Goal: Task Accomplishment & Management: Manage account settings

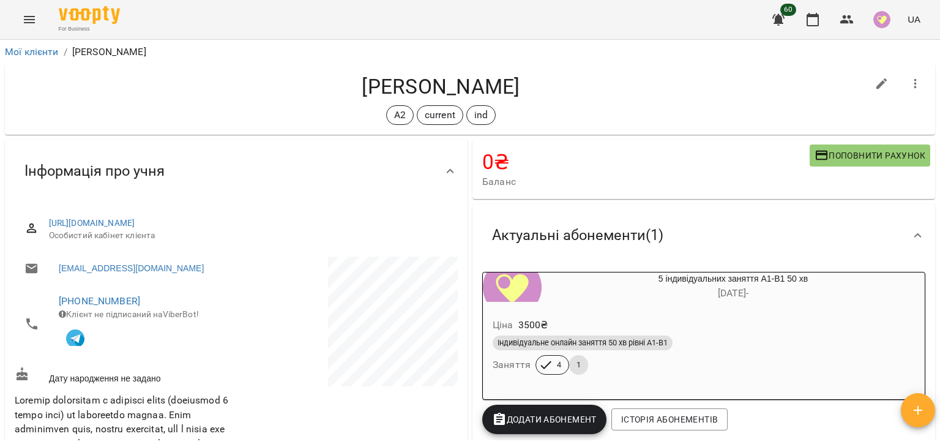
scroll to position [720, 0]
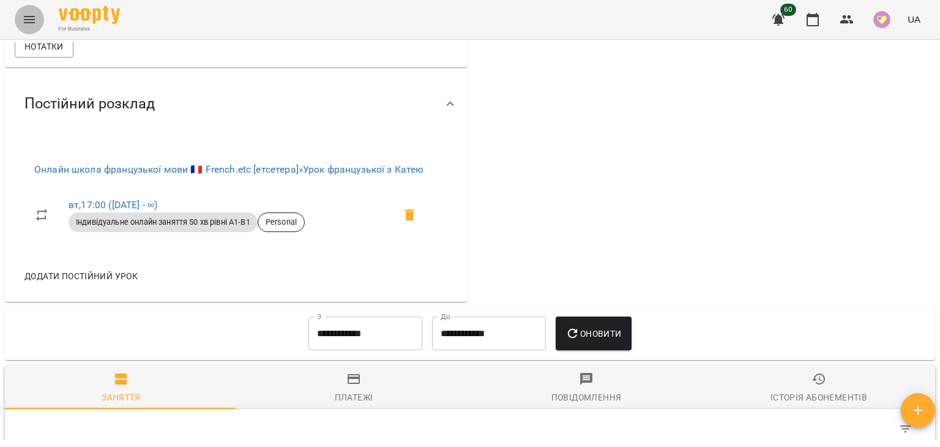
click at [33, 24] on icon "Menu" at bounding box center [29, 19] width 15 height 15
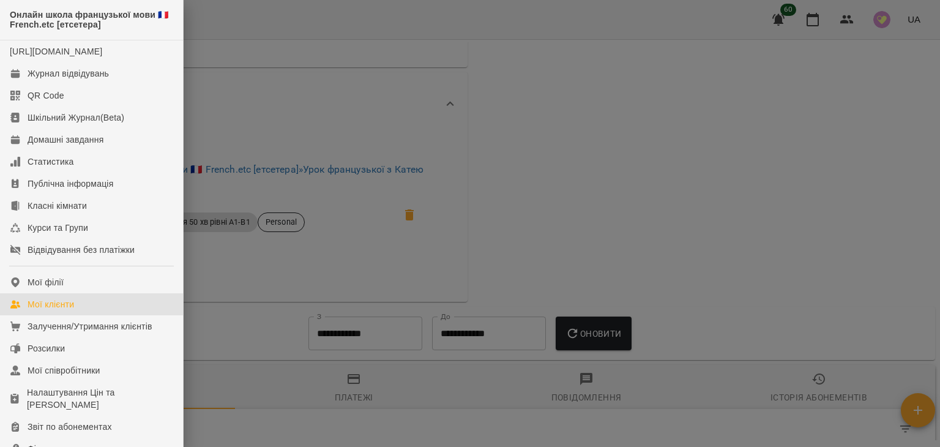
click at [51, 310] on div "Мої клієнти" at bounding box center [51, 304] width 47 height 12
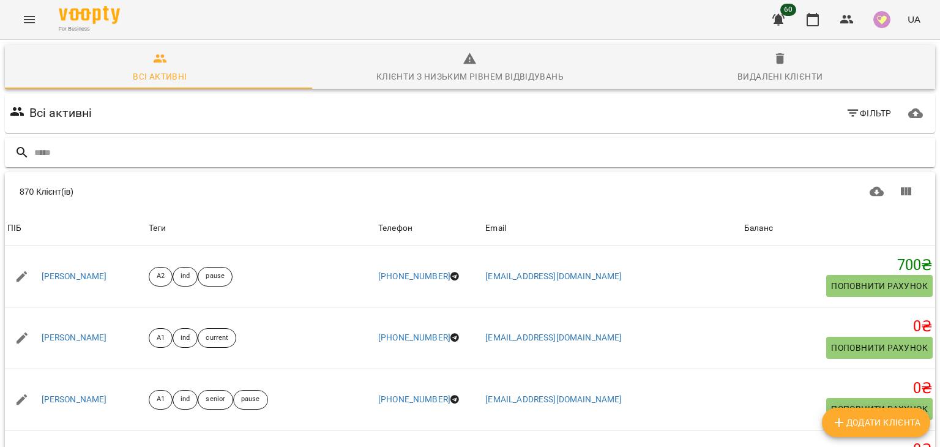
type input "*"
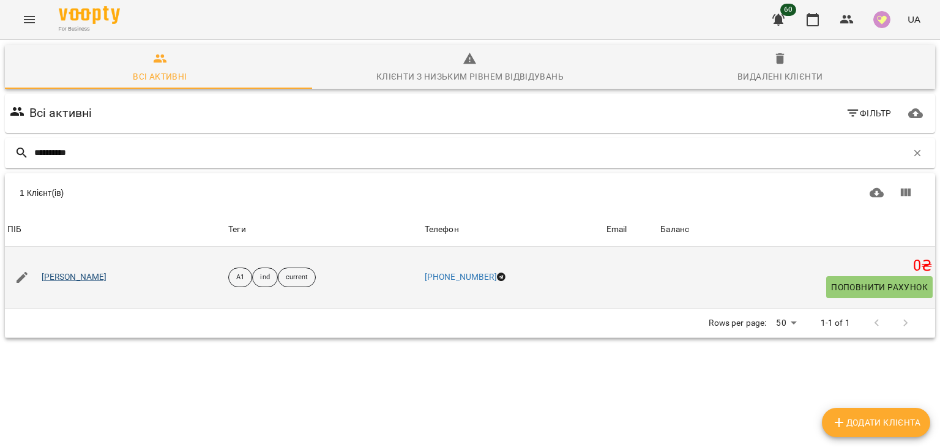
type input "*********"
click at [69, 276] on link "[PERSON_NAME]" at bounding box center [75, 277] width 66 height 12
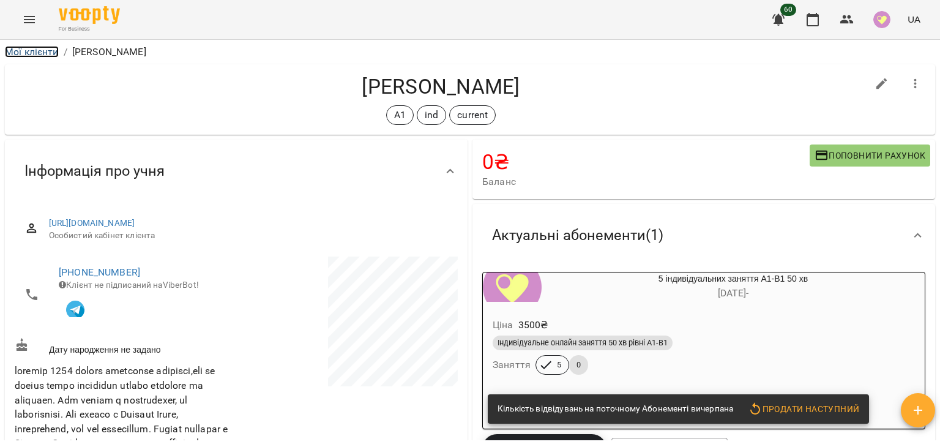
click at [56, 50] on link "Мої клієнти" at bounding box center [32, 52] width 54 height 12
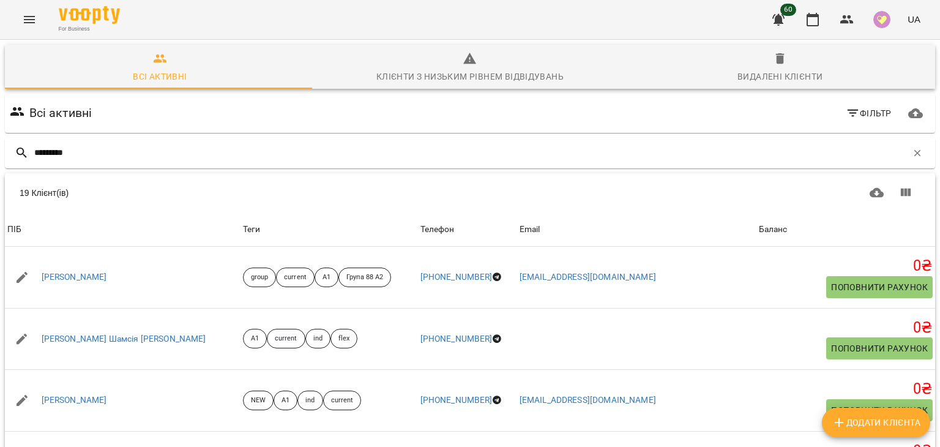
type input "*********"
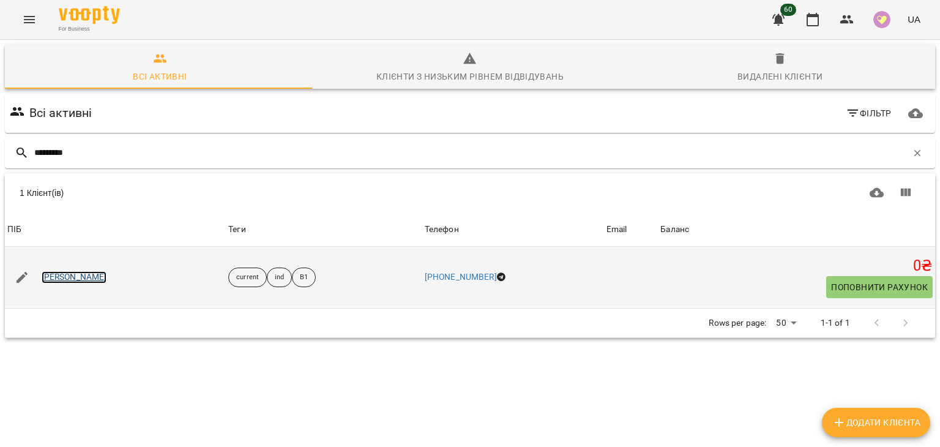
click at [105, 277] on link "Катерина Булгакова" at bounding box center [75, 277] width 66 height 12
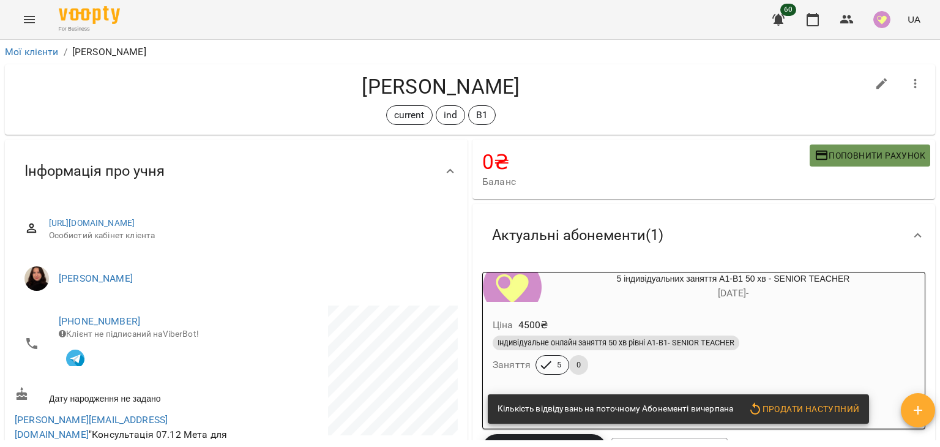
click at [866, 158] on span "Поповнити рахунок" at bounding box center [870, 155] width 111 height 15
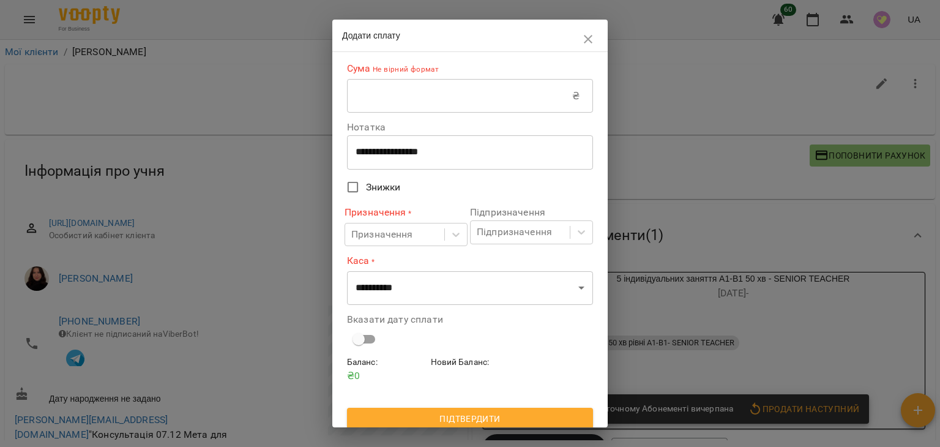
click at [509, 79] on div "Сума Не вірний формат ₴ ​" at bounding box center [470, 87] width 246 height 51
click at [495, 92] on input "text" at bounding box center [459, 96] width 225 height 34
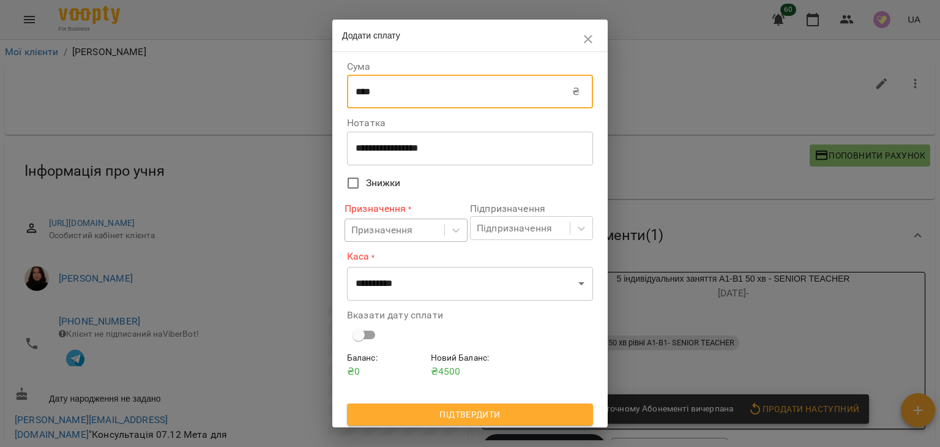
type input "****"
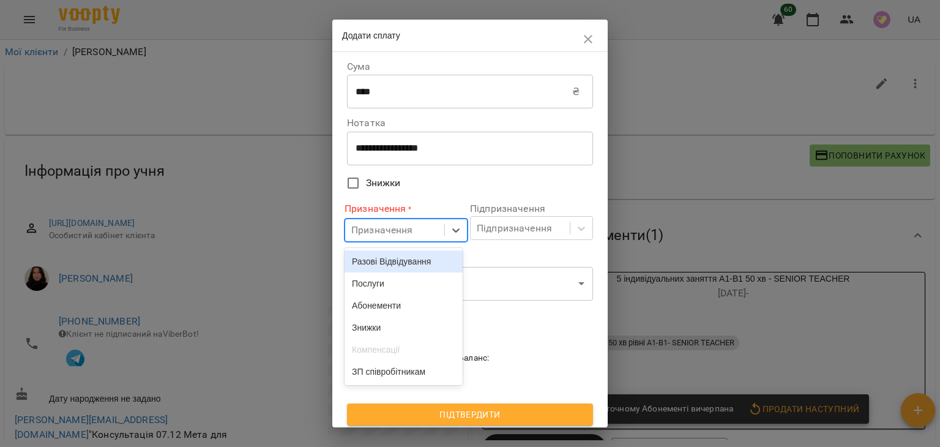
click at [431, 238] on div "Призначення" at bounding box center [394, 230] width 99 height 23
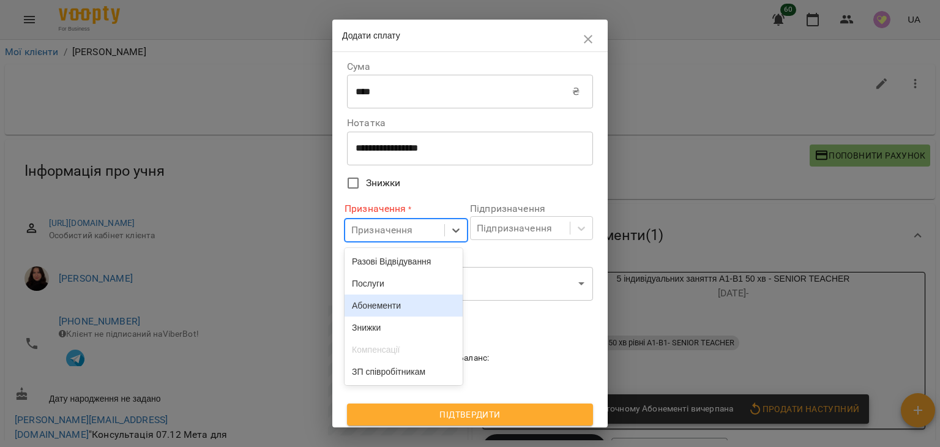
click at [443, 307] on div "Абонементи" at bounding box center [404, 305] width 118 height 22
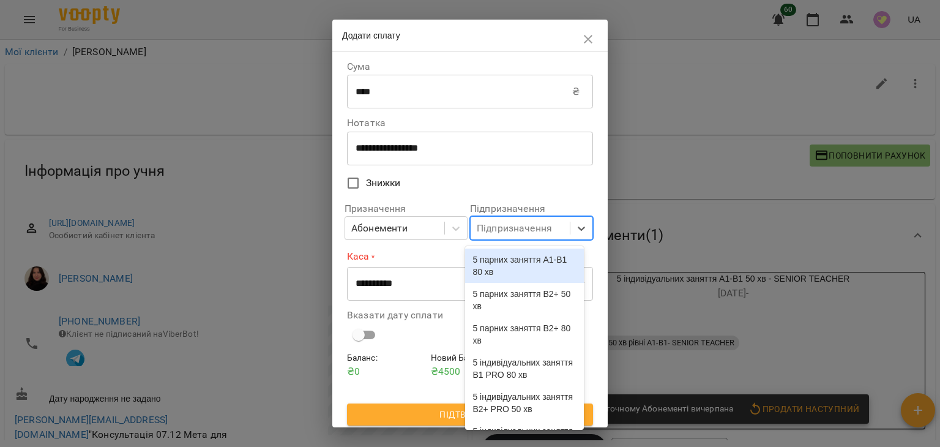
click at [545, 234] on div "Підпризначення" at bounding box center [514, 228] width 75 height 15
type input "**********"
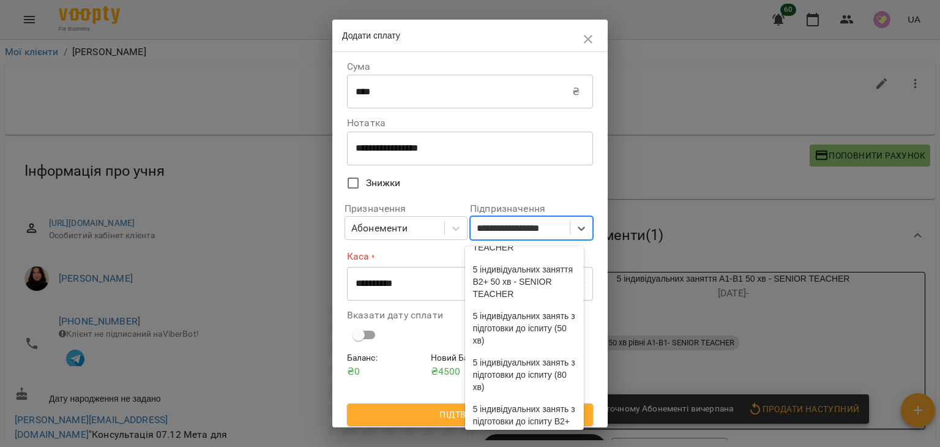
scroll to position [541, 0]
drag, startPoint x: 583, startPoint y: 328, endPoint x: 580, endPoint y: 338, distance: 10.3
click at [580, 338] on div "5 індивідуальних заняття B1 PRO 80 хв 5 індивідуальних заняття B2+ PRO 50 хв 5 …" at bounding box center [524, 338] width 118 height 184
click at [538, 195] on div "5 індивідуальних заняття А1-В1 50 хв - SENIOR TEACHER" at bounding box center [524, 172] width 118 height 47
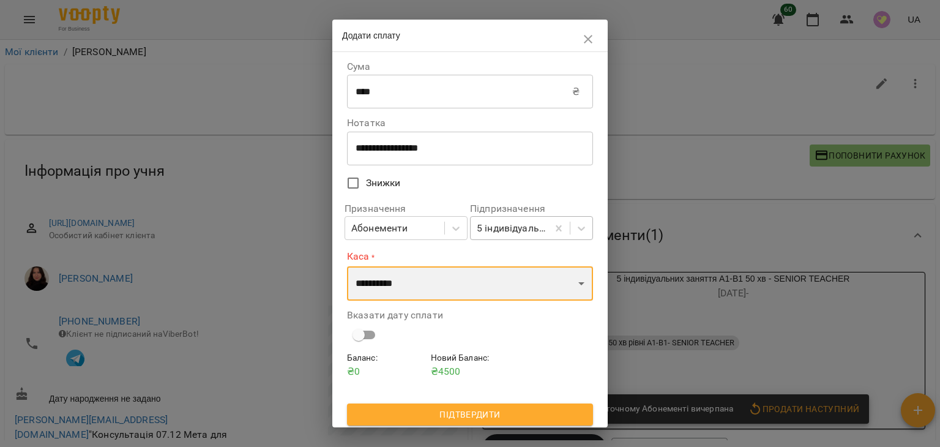
click at [530, 284] on select "**********" at bounding box center [470, 283] width 246 height 34
select select "*********"
click at [347, 266] on select "**********" at bounding box center [470, 283] width 246 height 34
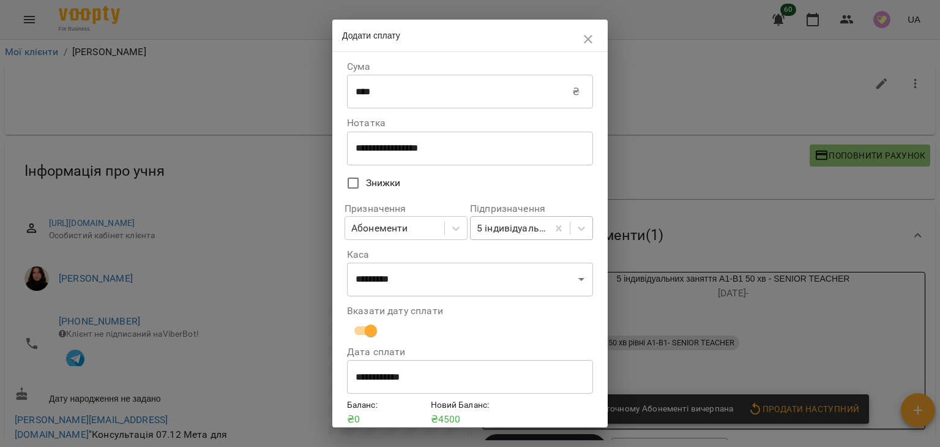
scroll to position [51, 0]
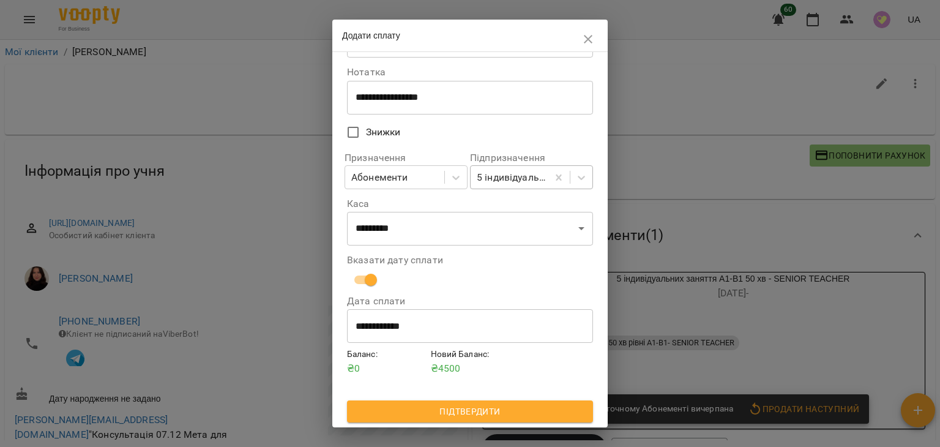
click at [517, 410] on span "Підтвердити" at bounding box center [470, 411] width 226 height 15
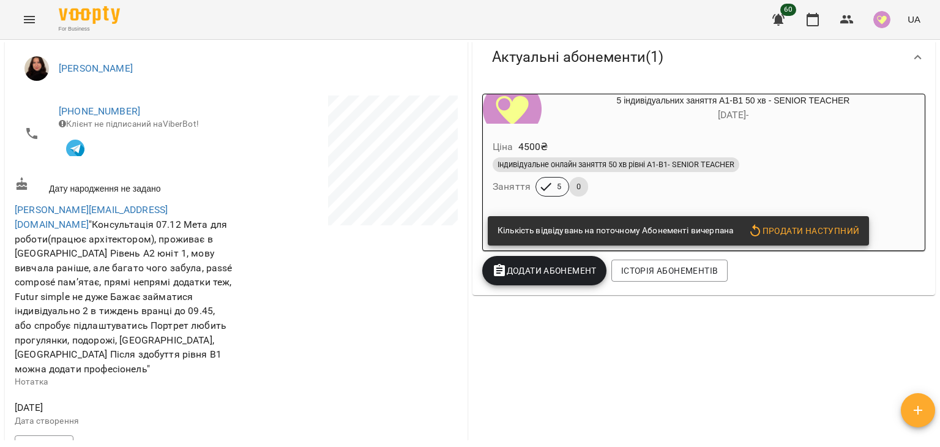
scroll to position [241, 0]
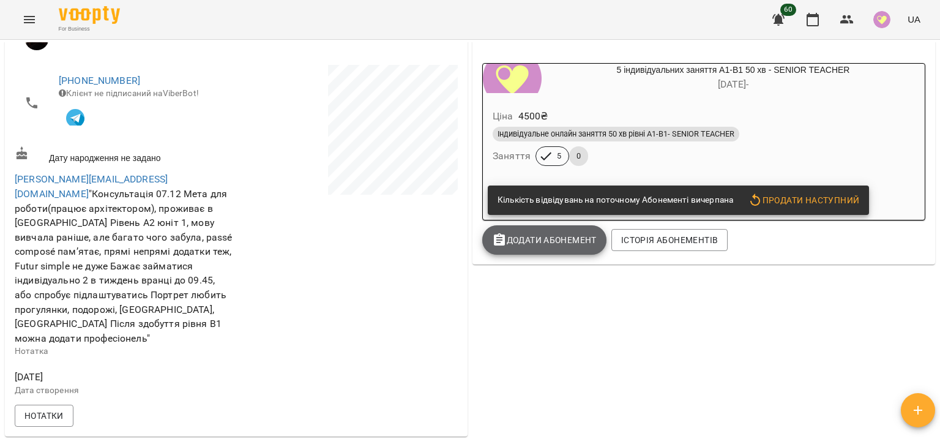
click at [553, 232] on button "Додати Абонемент" at bounding box center [544, 239] width 124 height 29
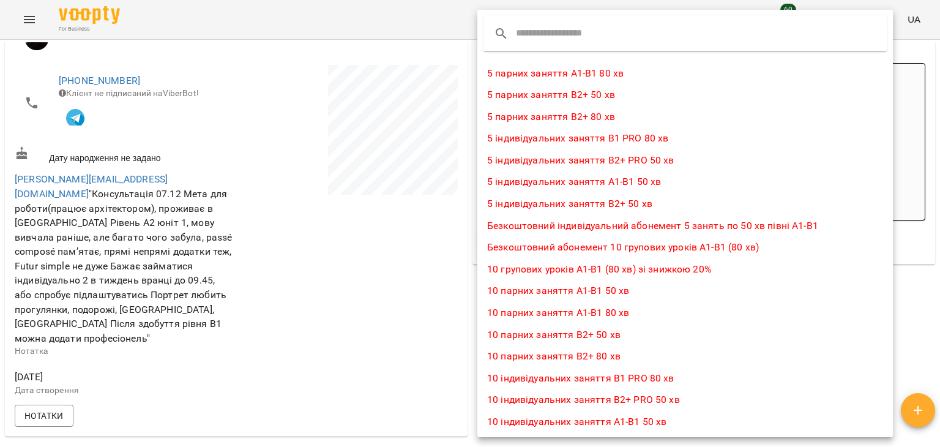
click at [451, 243] on div at bounding box center [470, 223] width 940 height 447
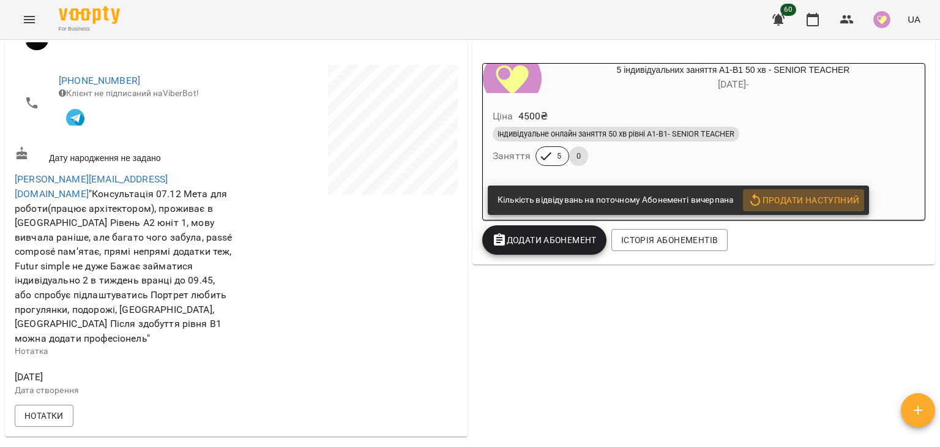
click at [834, 196] on span "Продати наступний" at bounding box center [803, 200] width 111 height 15
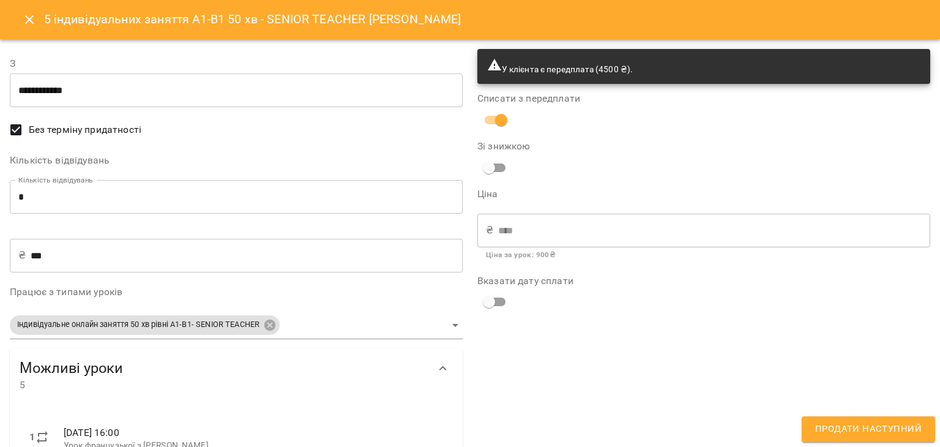
scroll to position [217, 0]
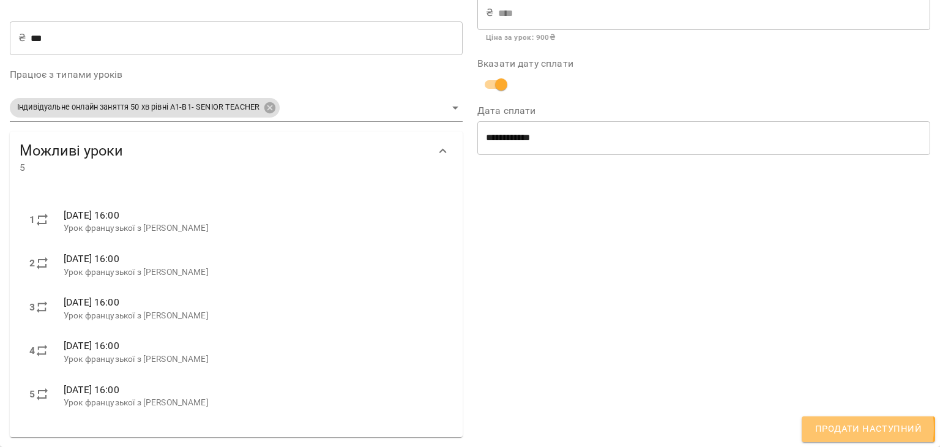
click at [851, 428] on span "Продати наступний" at bounding box center [868, 429] width 107 height 16
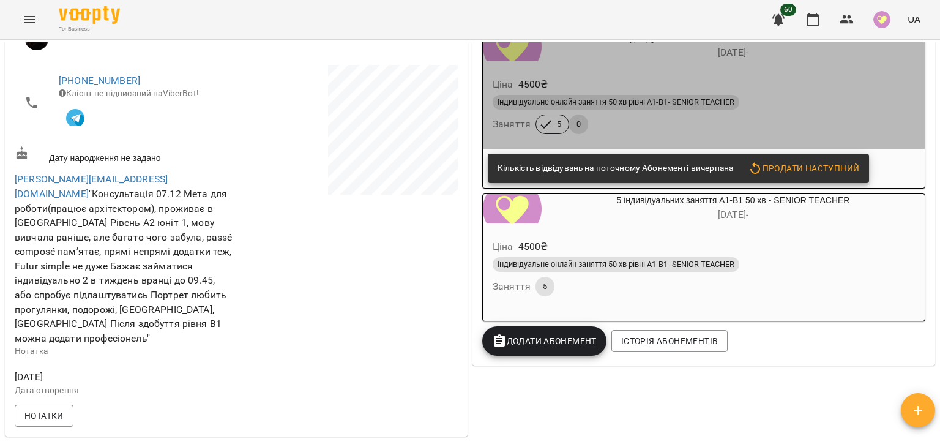
click at [815, 101] on div "Індивідуальне онлайн заняття 50 хв рівні А1-В1- SENIOR TEACHER" at bounding box center [704, 102] width 422 height 15
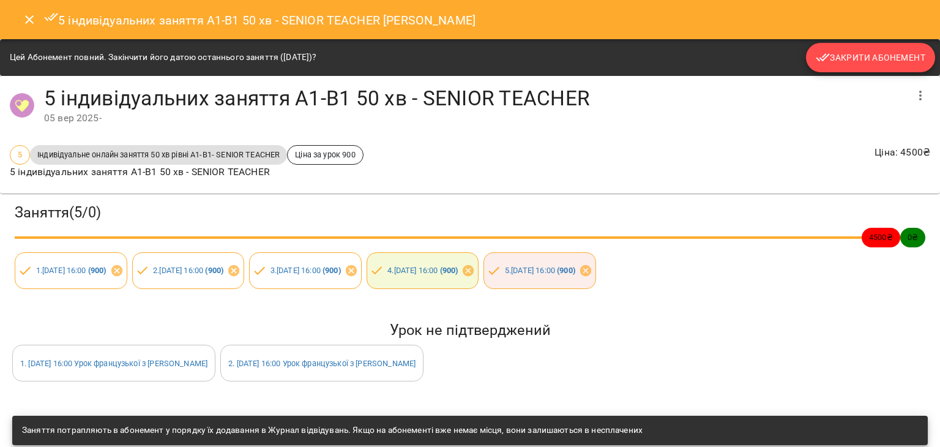
click at [867, 59] on span "Закрити Абонемент" at bounding box center [871, 57] width 110 height 15
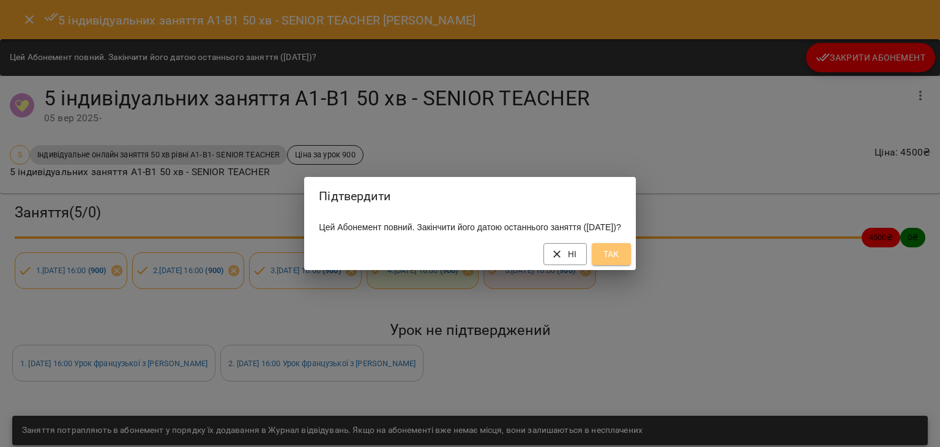
click at [621, 257] on span "Так" at bounding box center [612, 254] width 20 height 15
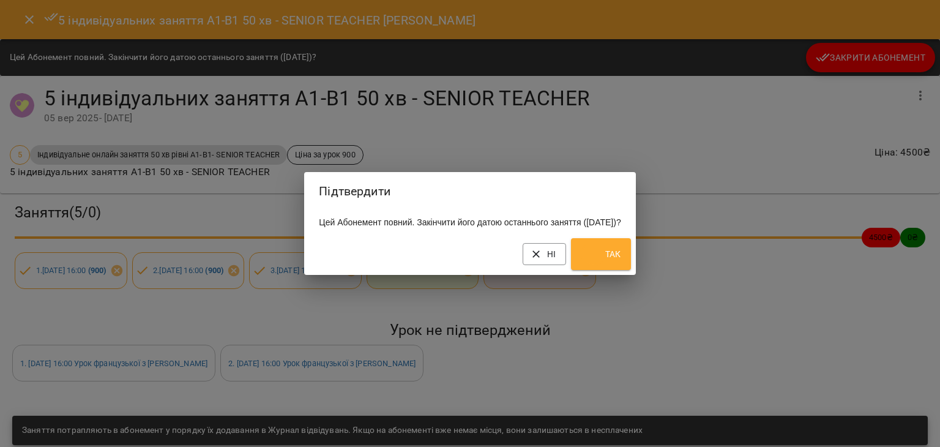
scroll to position [230, 0]
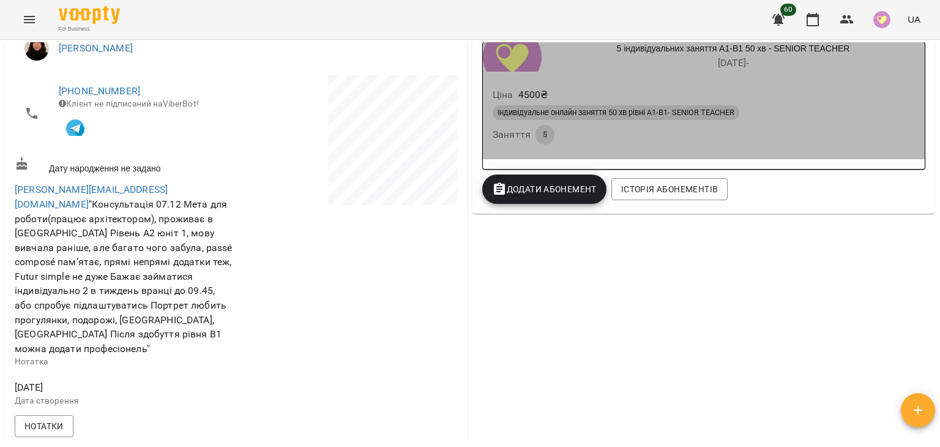
click at [830, 133] on div "Індивідуальне онлайн заняття 50 хв рівні А1-В1- SENIOR TEACHER Заняття 5" at bounding box center [703, 125] width 427 height 44
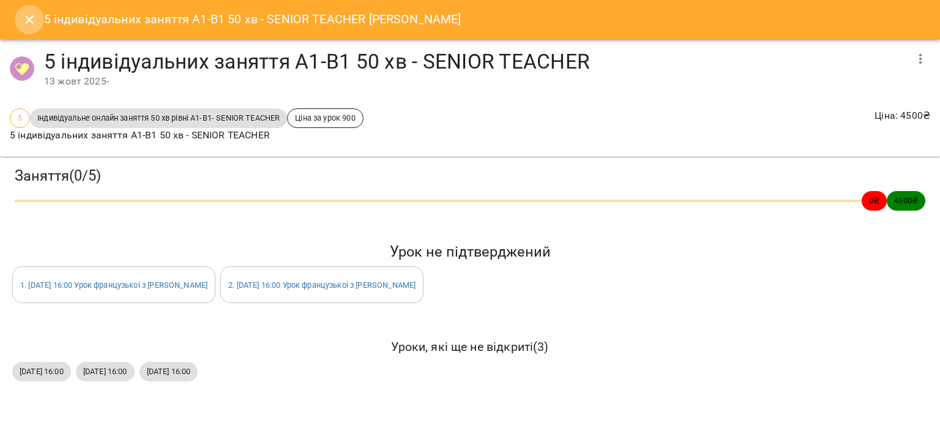
click at [34, 17] on icon "Close" at bounding box center [29, 19] width 15 height 15
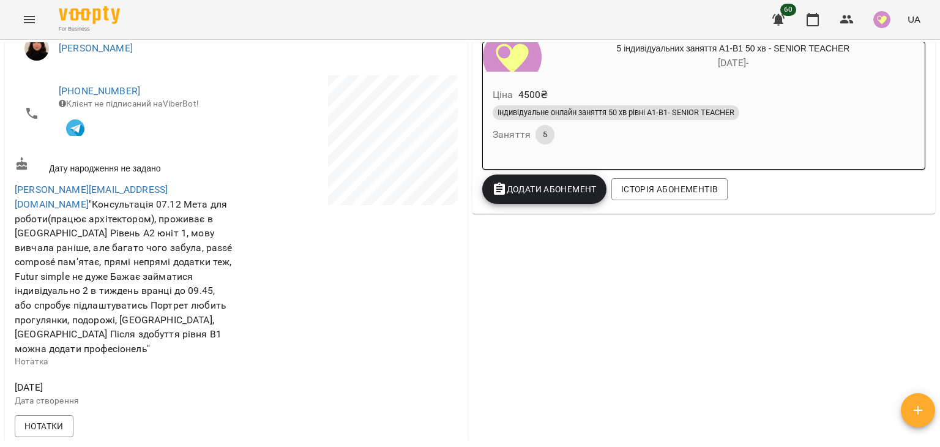
click at [32, 15] on icon "Menu" at bounding box center [29, 19] width 15 height 15
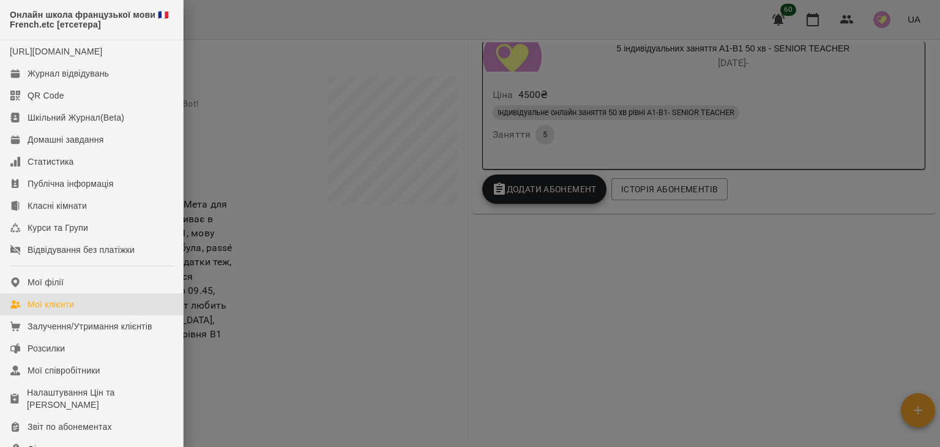
click at [58, 307] on link "Мої клієнти" at bounding box center [91, 304] width 183 height 22
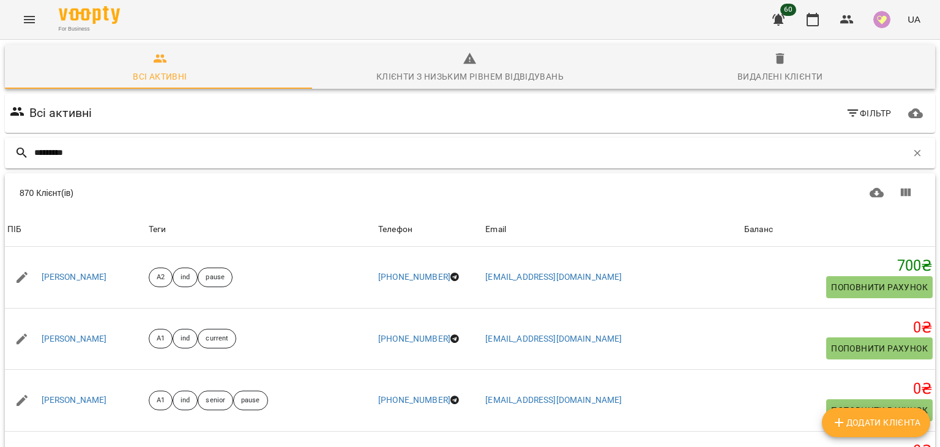
type input "*********"
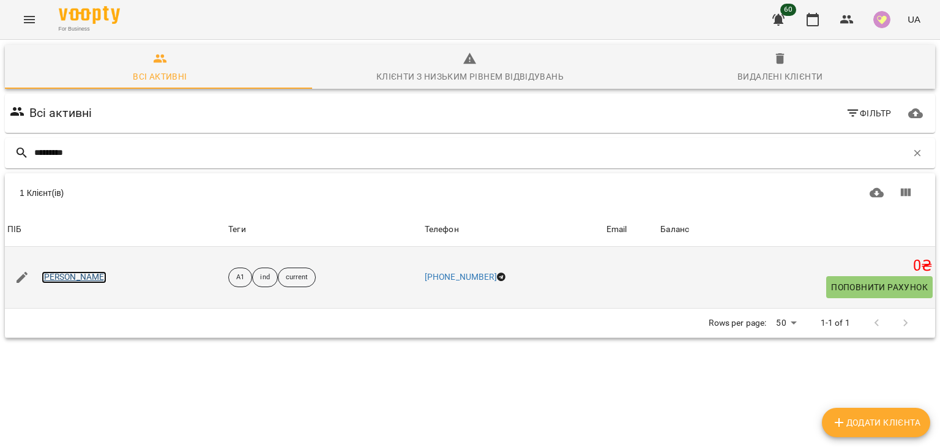
click at [101, 276] on link "[PERSON_NAME]" at bounding box center [75, 277] width 66 height 12
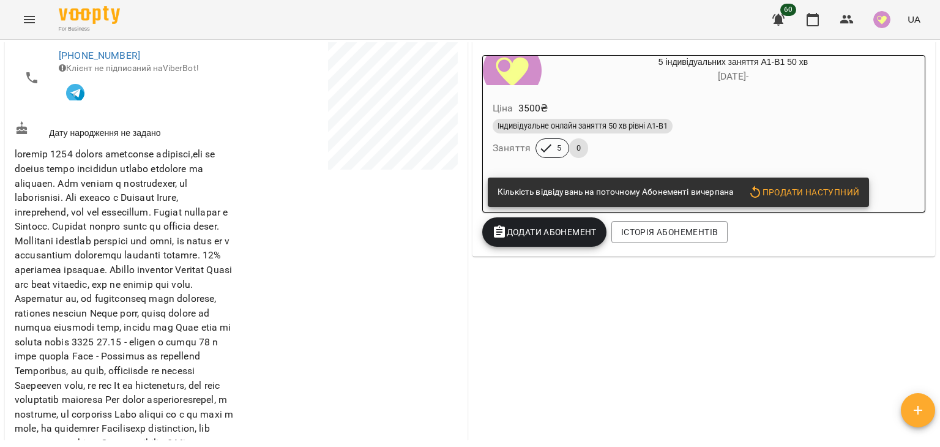
scroll to position [191, 0]
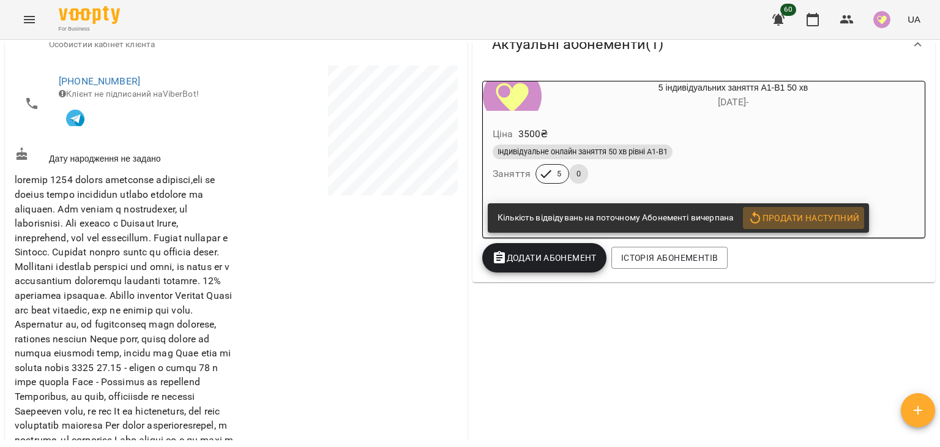
click at [821, 213] on span "Продати наступний" at bounding box center [803, 218] width 111 height 15
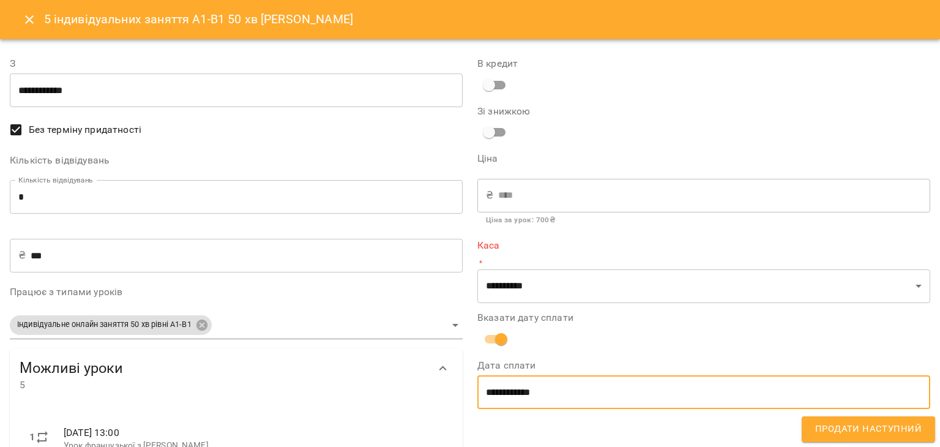
click at [533, 397] on input "**********" at bounding box center [703, 392] width 453 height 34
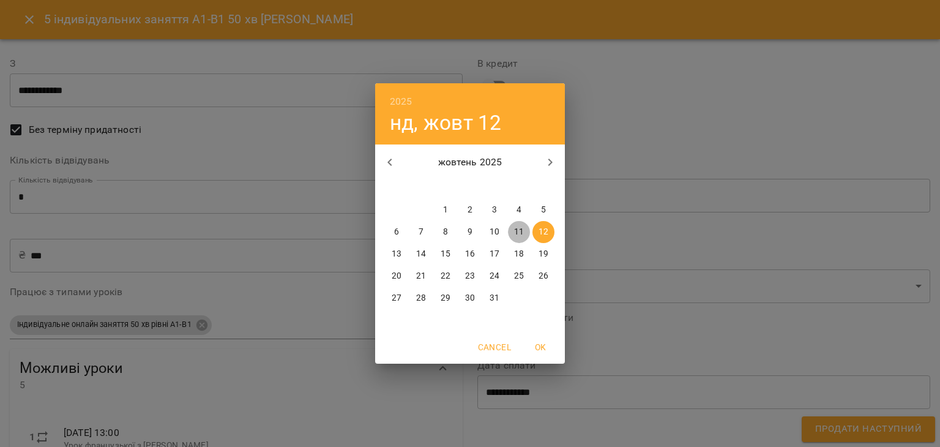
click at [515, 238] on p "11" at bounding box center [519, 232] width 10 height 12
type input "**********"
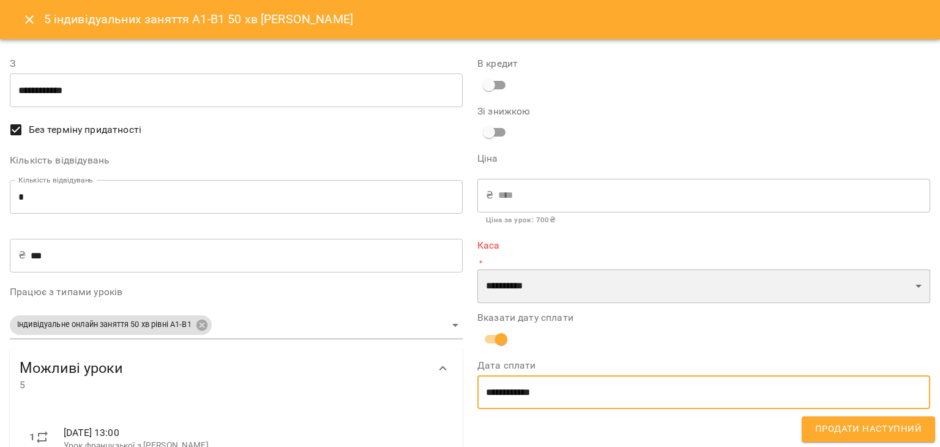
click at [590, 299] on select "**********" at bounding box center [703, 286] width 453 height 34
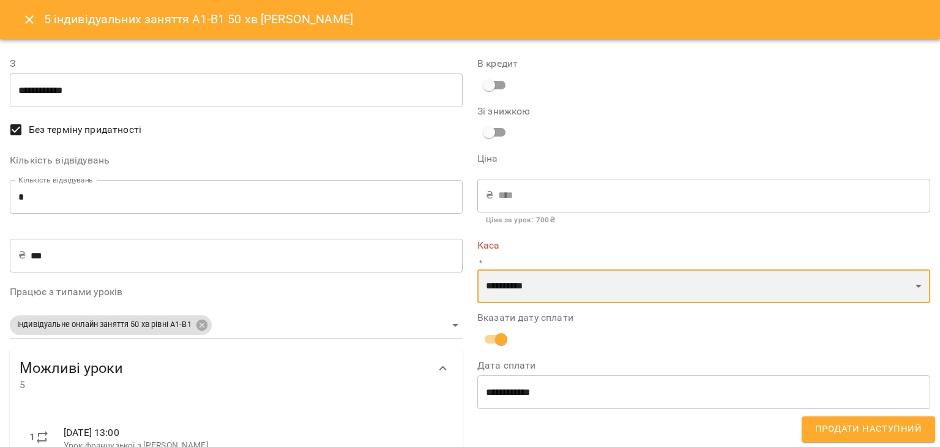
select select "****"
click at [477, 269] on select "**********" at bounding box center [703, 286] width 453 height 34
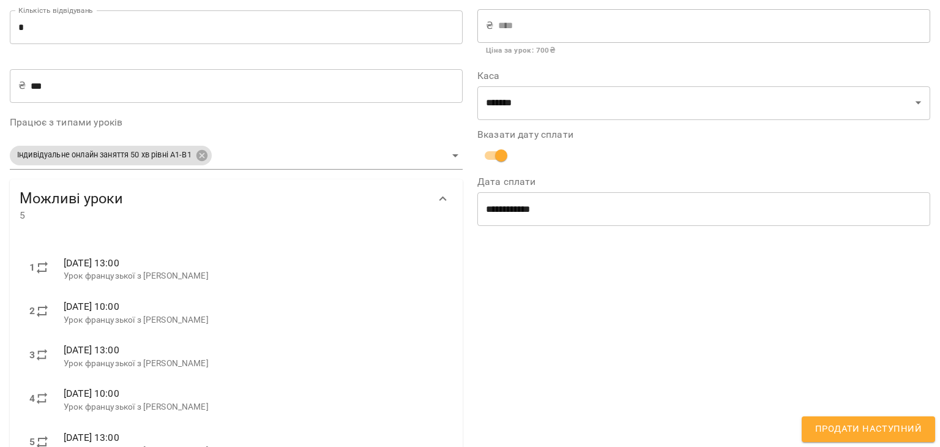
scroll to position [217, 0]
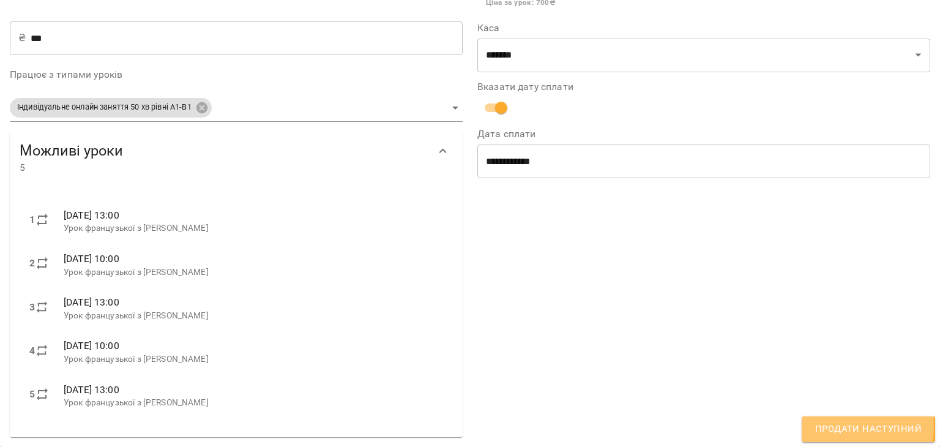
click at [845, 427] on span "Продати наступний" at bounding box center [868, 429] width 107 height 16
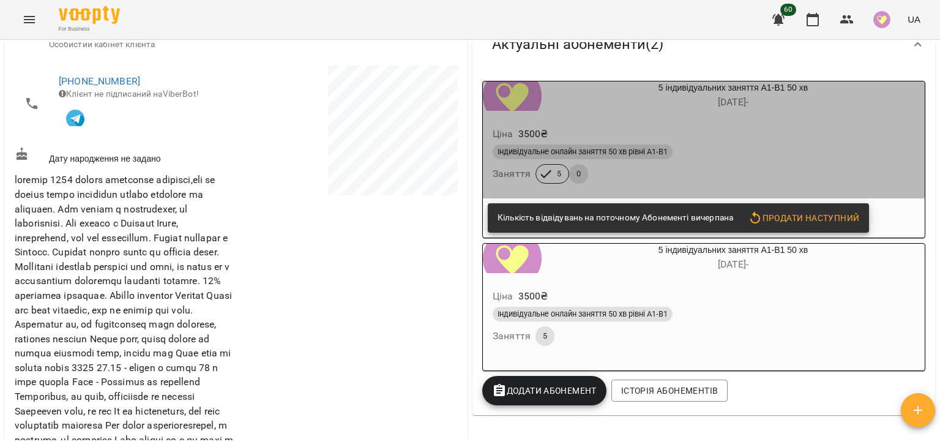
click at [824, 170] on div "Індивідуальне онлайн заняття 50 хв рівні А1-В1 Заняття 5 0" at bounding box center [703, 164] width 427 height 44
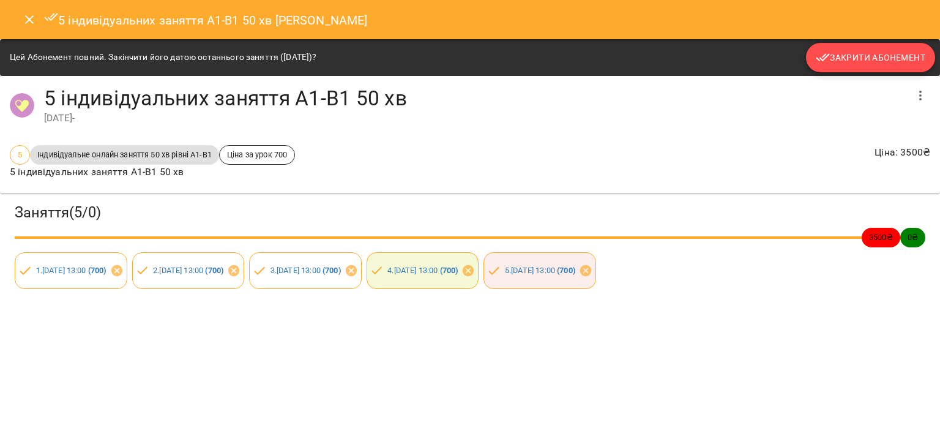
click at [898, 56] on span "Закрити Абонемент" at bounding box center [871, 57] width 110 height 15
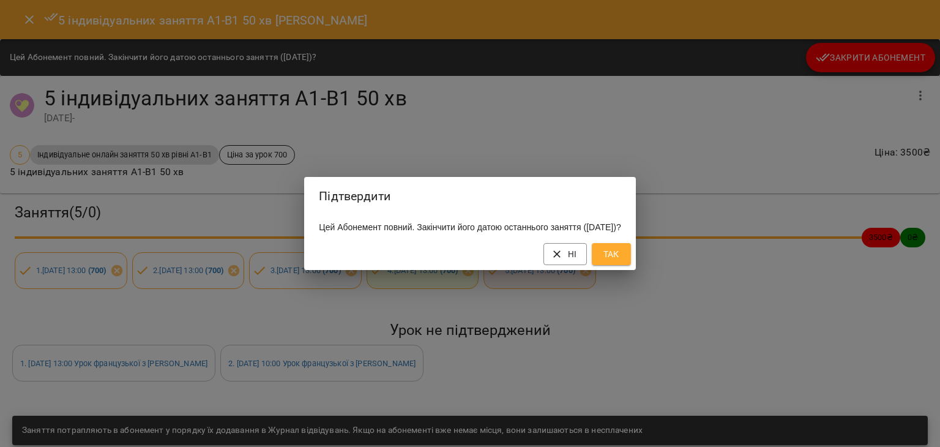
click at [631, 253] on button "Так" at bounding box center [611, 254] width 39 height 22
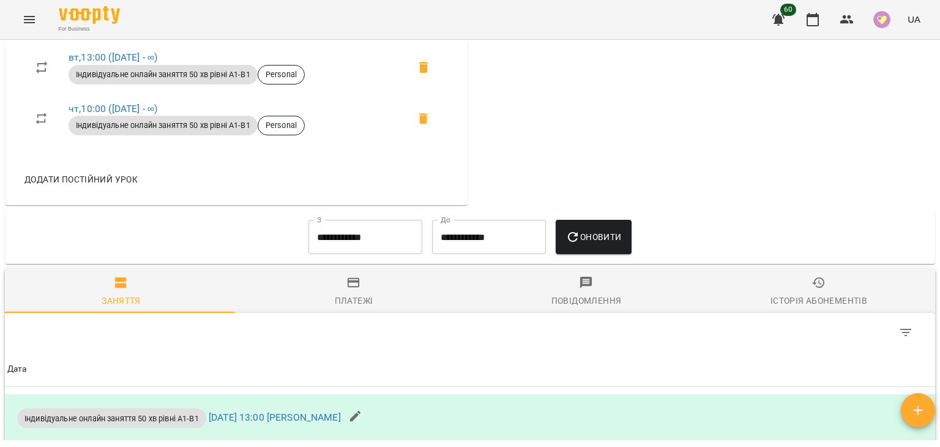
scroll to position [2068, 0]
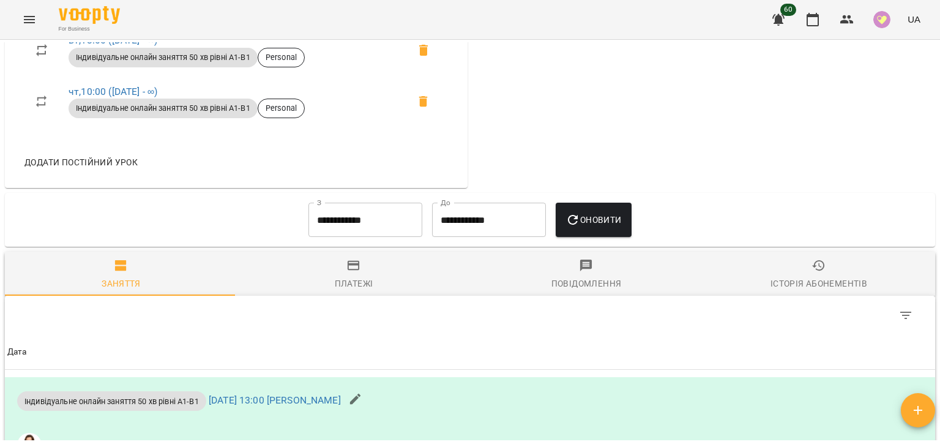
click at [935, 312] on div "Мої клієнти / Юлія Чижевська Юлія Чижевська А1 ind current 0 ₴ Баланс Поповнити…" at bounding box center [470, 263] width 940 height 447
click at [776, 21] on icon "button" at bounding box center [779, 20] width 12 height 12
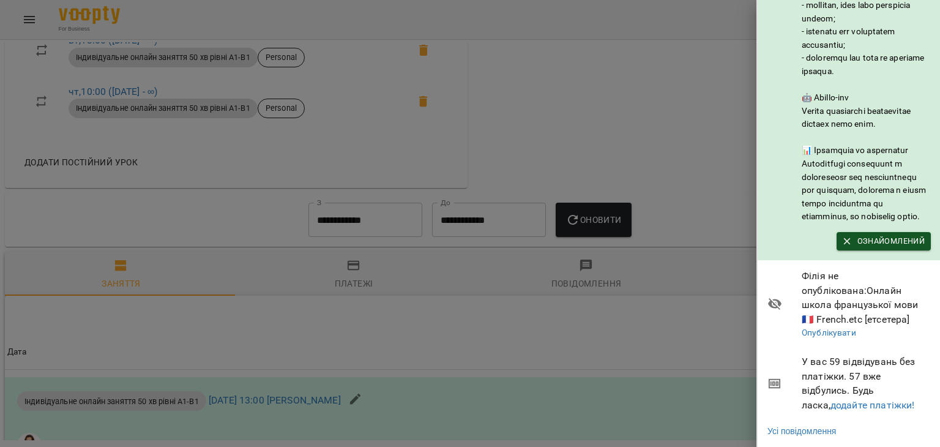
scroll to position [215, 0]
click at [859, 411] on link "додайте платіжки!" at bounding box center [873, 405] width 84 height 12
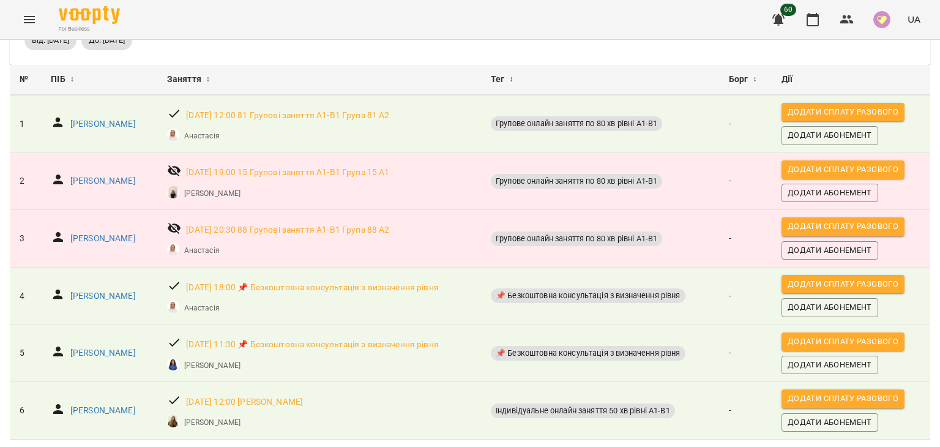
scroll to position [103, 0]
click at [845, 277] on span "Додати сплату разового" at bounding box center [843, 283] width 111 height 13
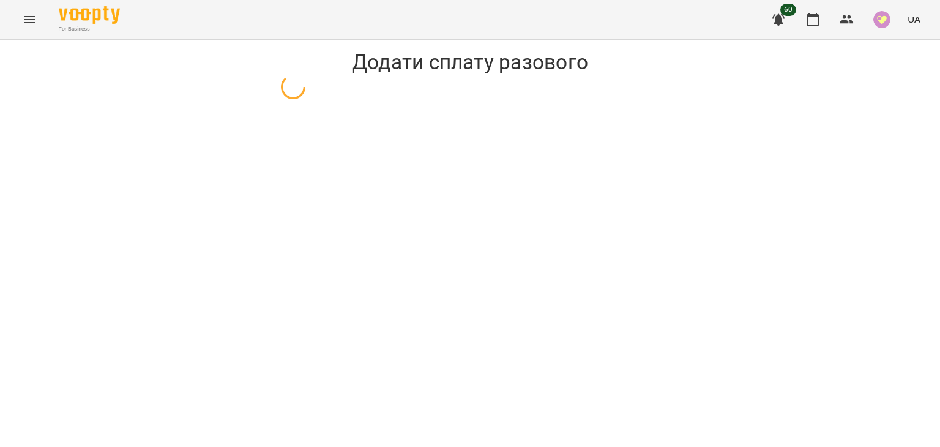
select select "**********"
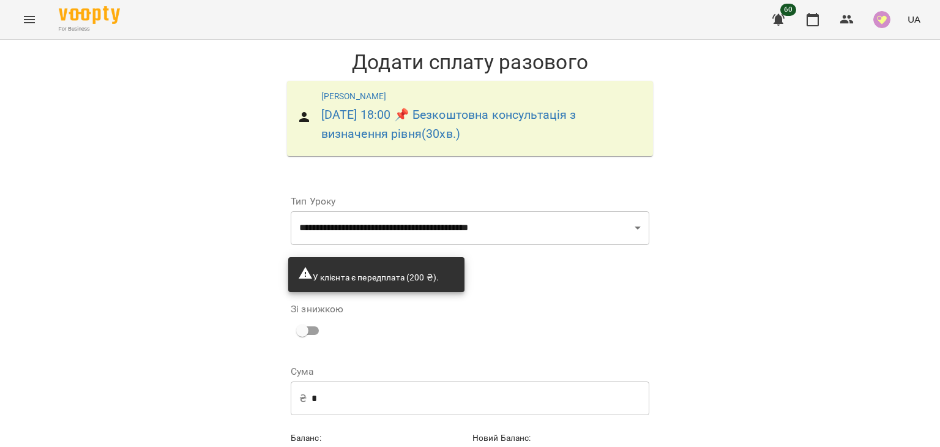
scroll to position [62, 0]
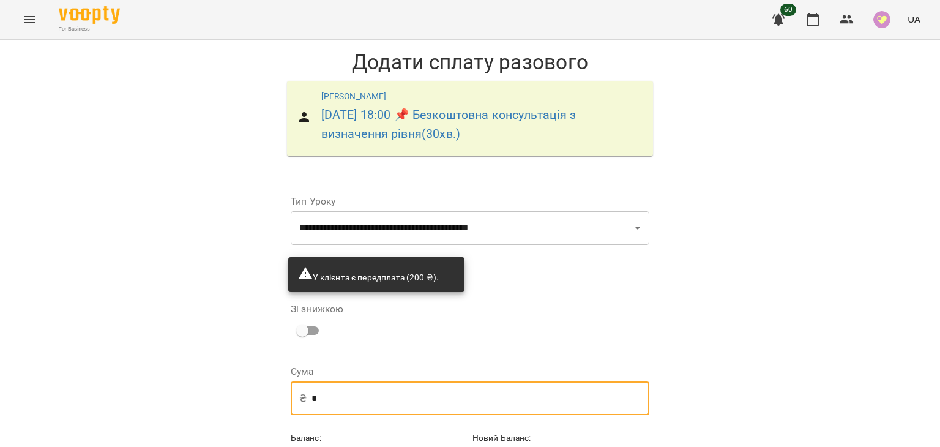
click at [514, 381] on input "*" at bounding box center [481, 398] width 338 height 34
type input "*"
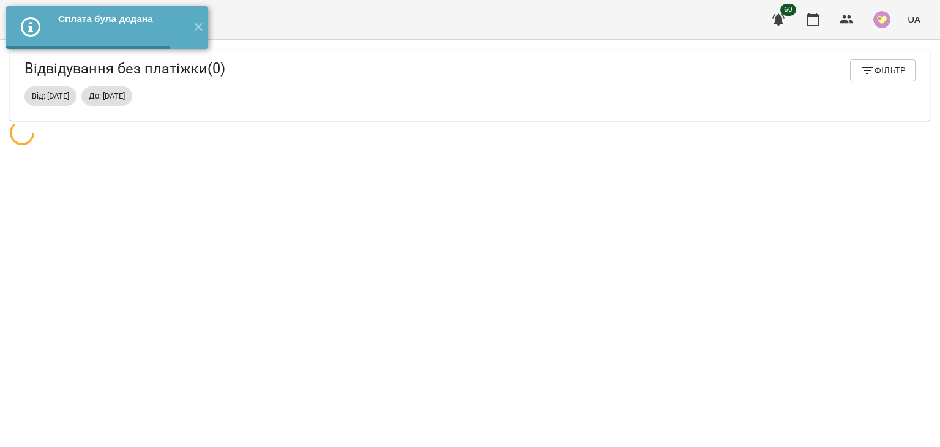
scroll to position [39, 0]
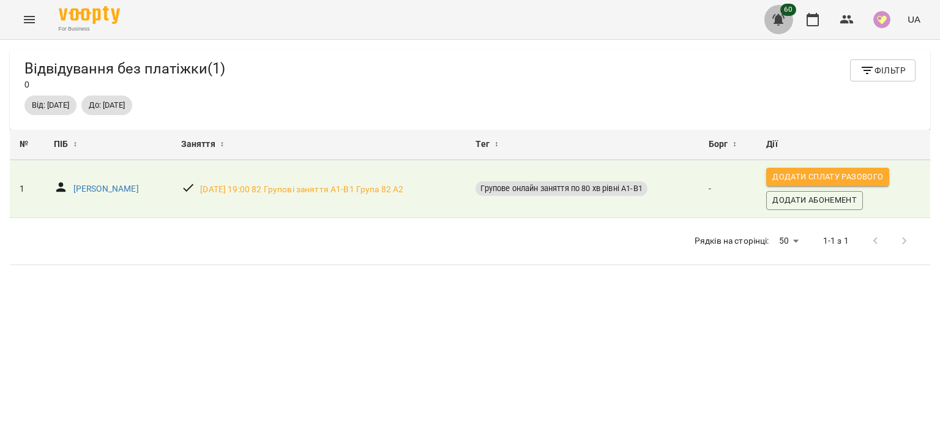
click at [777, 19] on icon "button" at bounding box center [779, 20] width 12 height 12
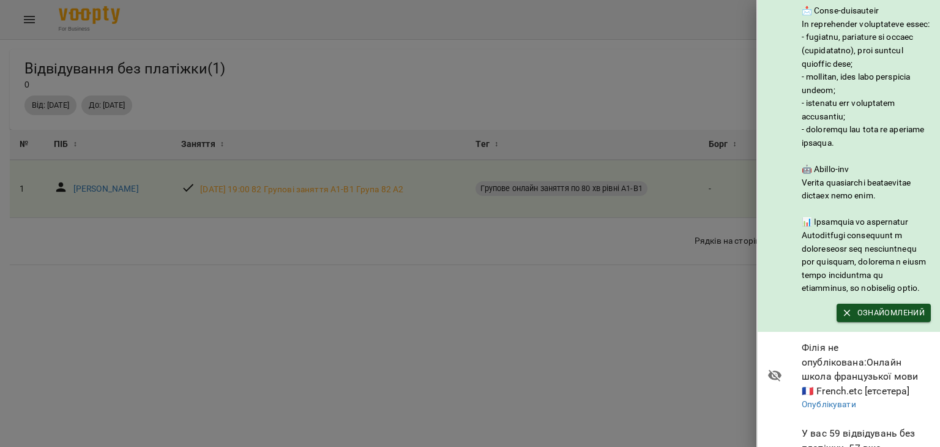
scroll to position [250, 0]
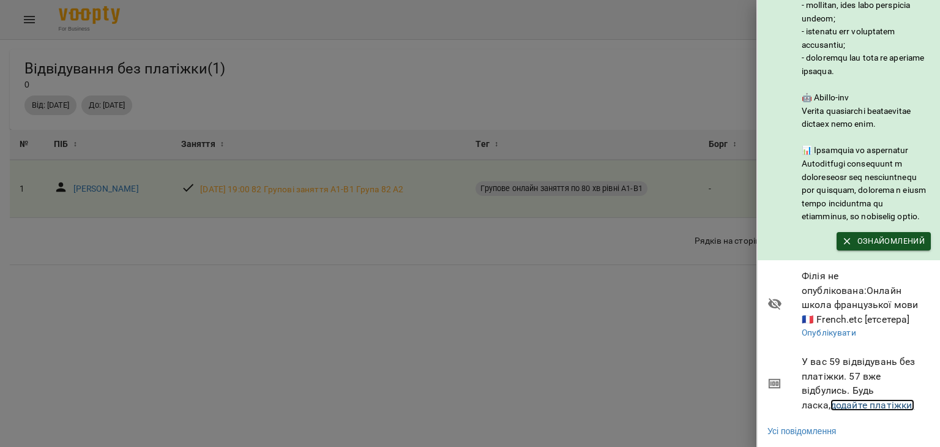
click at [856, 399] on link "додайте платіжки!" at bounding box center [873, 405] width 84 height 12
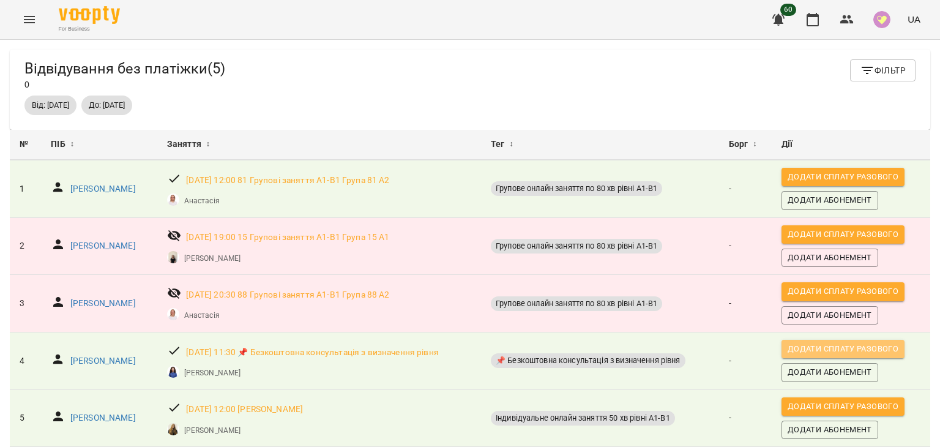
click at [828, 343] on span "Додати сплату разового" at bounding box center [843, 348] width 111 height 13
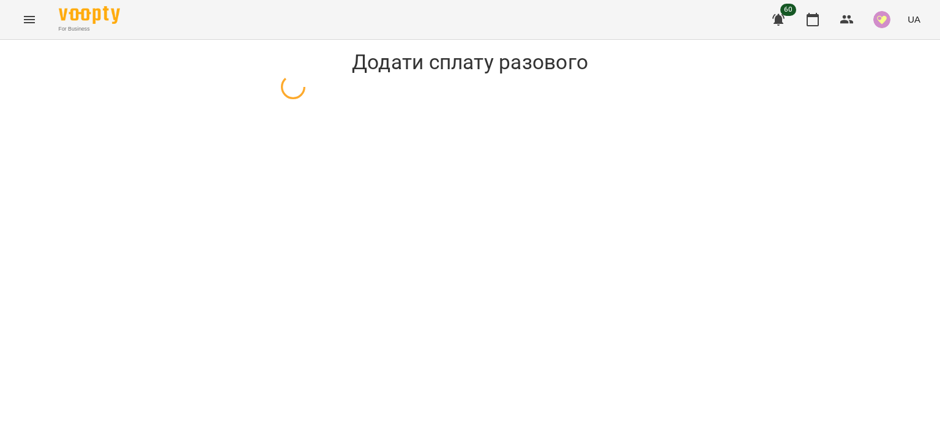
select select "**********"
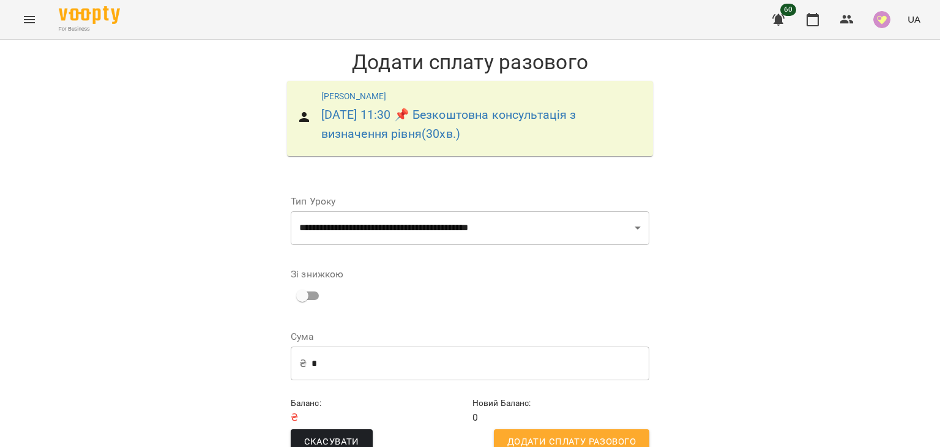
scroll to position [28, 0]
click at [628, 434] on span "Додати сплату разового" at bounding box center [571, 442] width 129 height 16
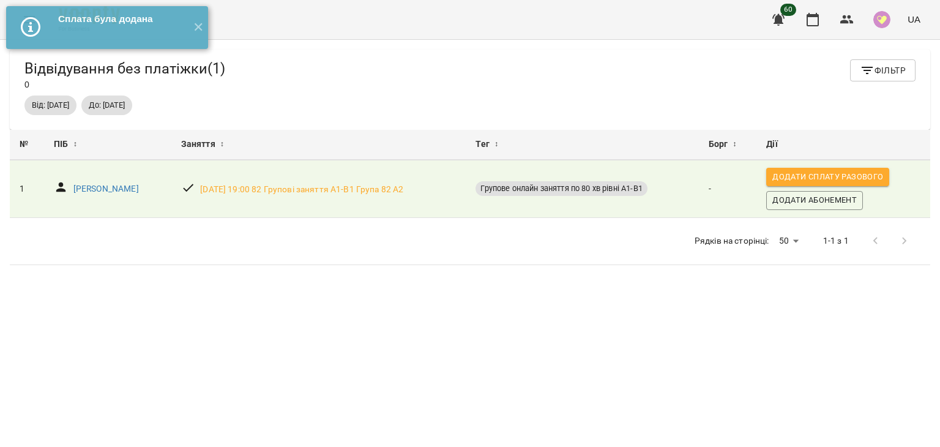
click at [791, 13] on span "60" at bounding box center [789, 10] width 16 height 12
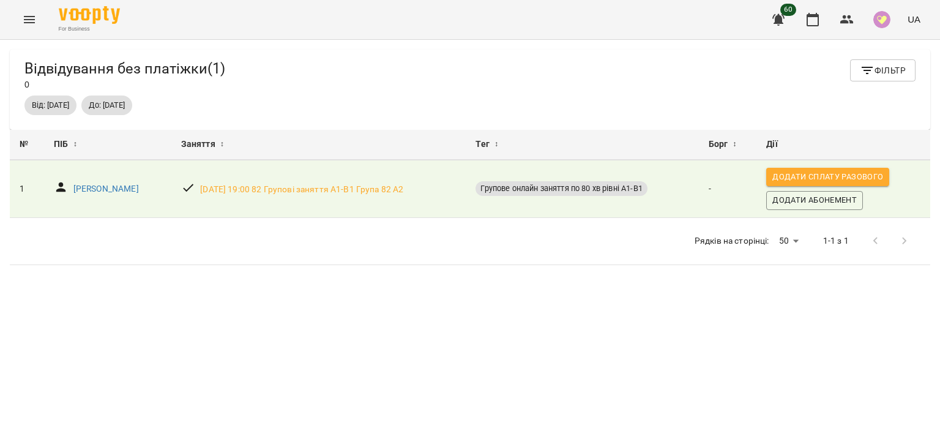
click at [785, 12] on span "60" at bounding box center [789, 10] width 16 height 12
click at [784, 21] on icon "button" at bounding box center [778, 19] width 15 height 15
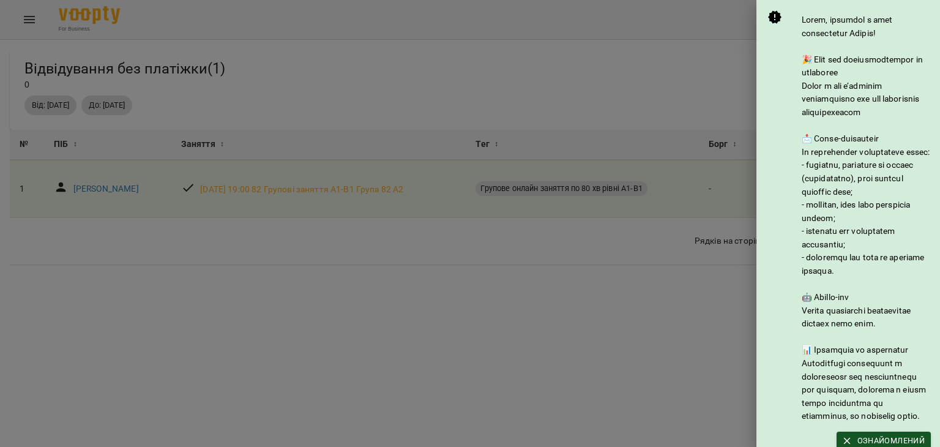
scroll to position [250, 0]
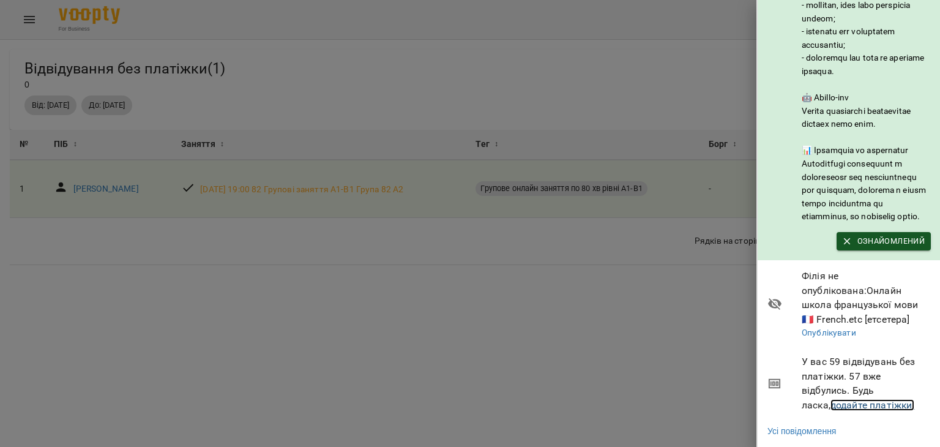
click at [870, 399] on link "додайте платіжки!" at bounding box center [873, 405] width 84 height 12
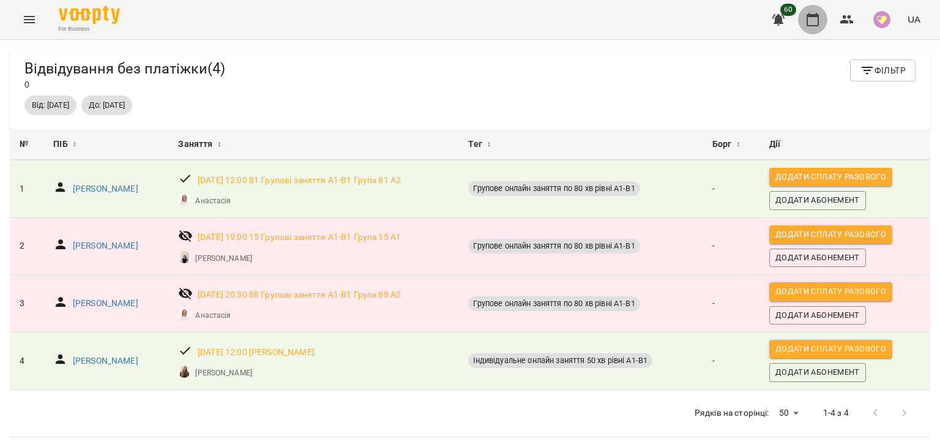
click at [811, 18] on icon "button" at bounding box center [813, 19] width 15 height 15
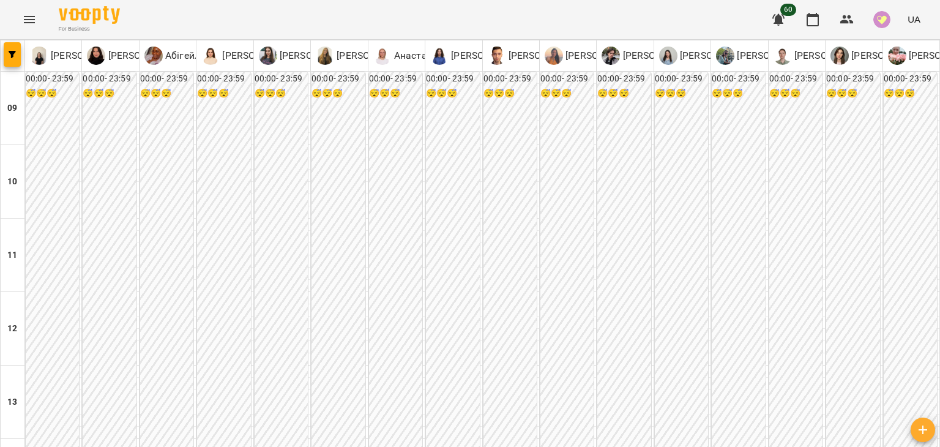
type input "**********"
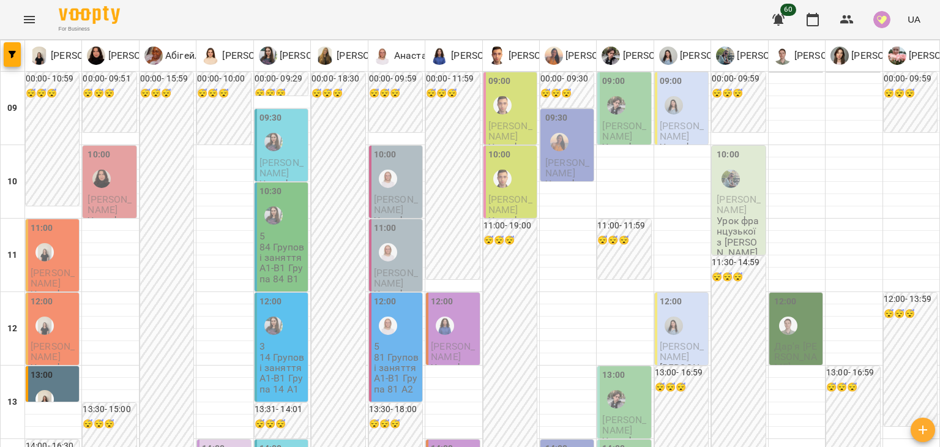
scroll to position [735, 0]
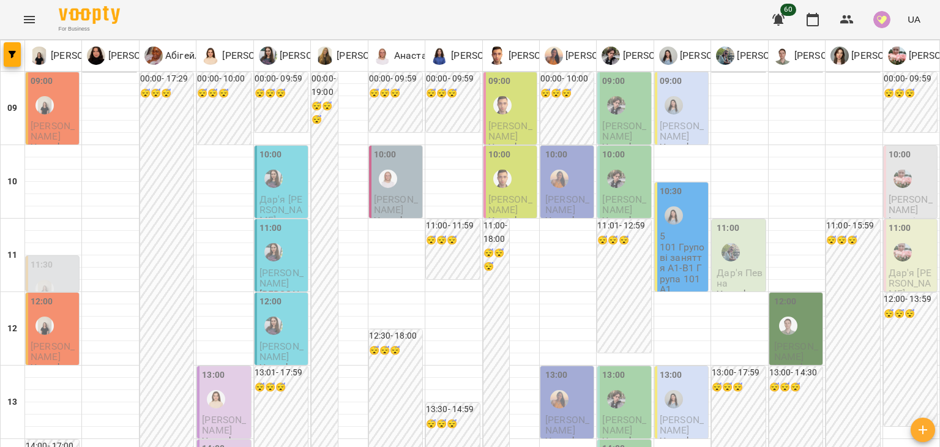
scroll to position [684, 0]
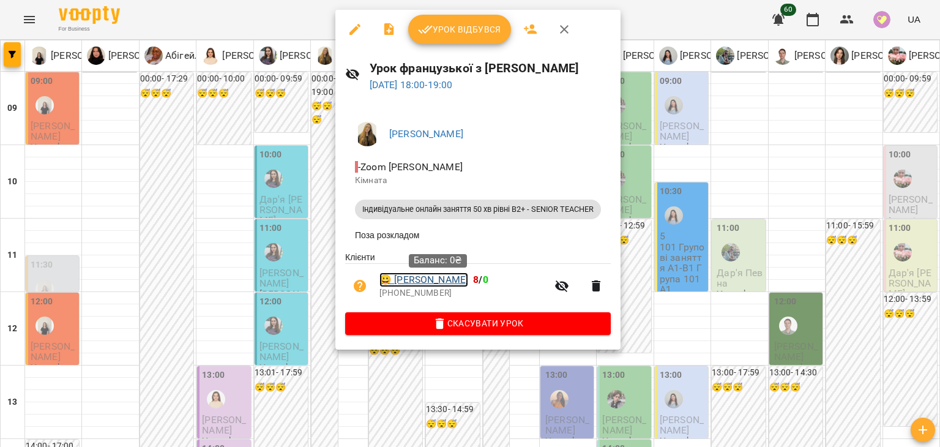
click at [447, 282] on link "😀 Хотинецький Максим" at bounding box center [424, 279] width 89 height 15
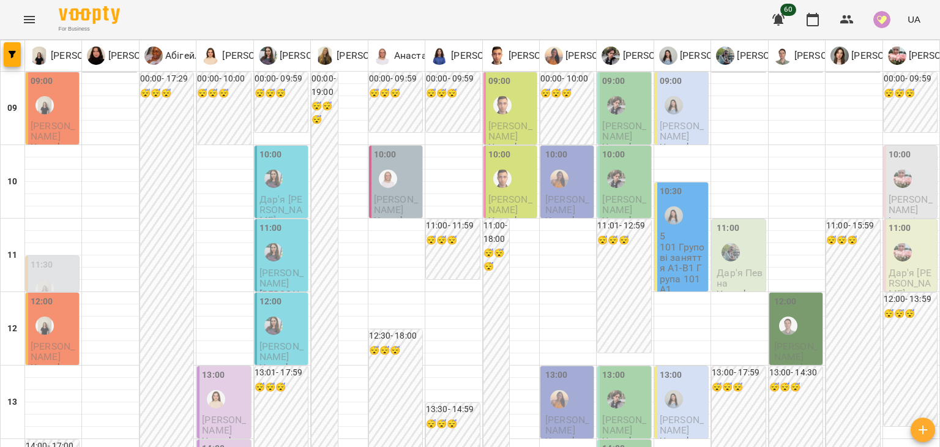
scroll to position [643, 0]
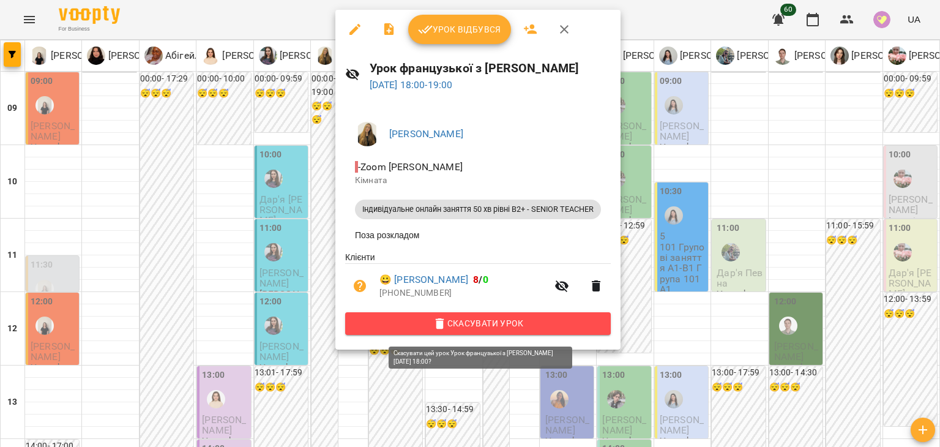
click at [481, 326] on span "Скасувати Урок" at bounding box center [478, 323] width 246 height 15
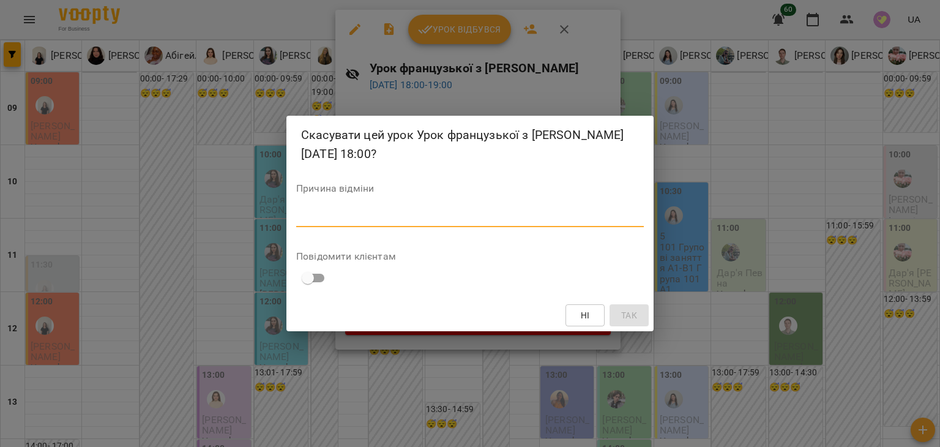
click at [450, 220] on textarea at bounding box center [470, 217] width 348 height 12
type textarea "*"
drag, startPoint x: 389, startPoint y: 214, endPoint x: 279, endPoint y: 215, distance: 110.2
click at [279, 215] on div "**********" at bounding box center [470, 223] width 940 height 447
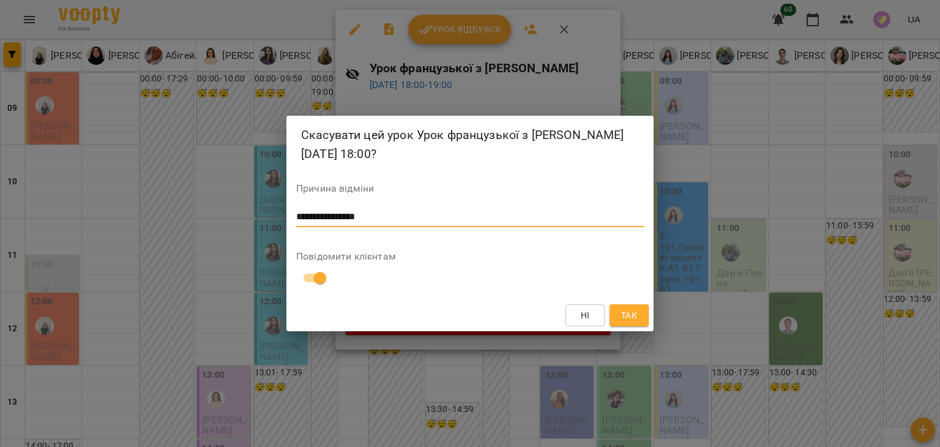
type textarea "**********"
click at [585, 318] on span "Ні" at bounding box center [585, 315] width 9 height 15
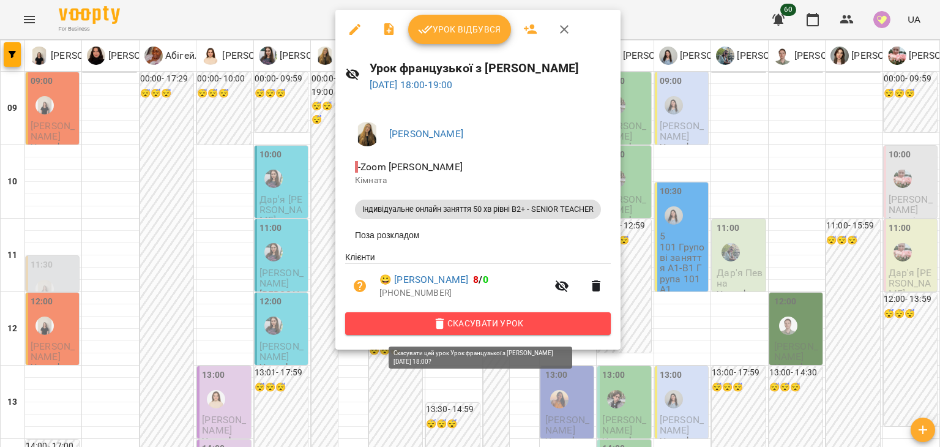
click at [484, 324] on span "Скасувати Урок" at bounding box center [478, 323] width 246 height 15
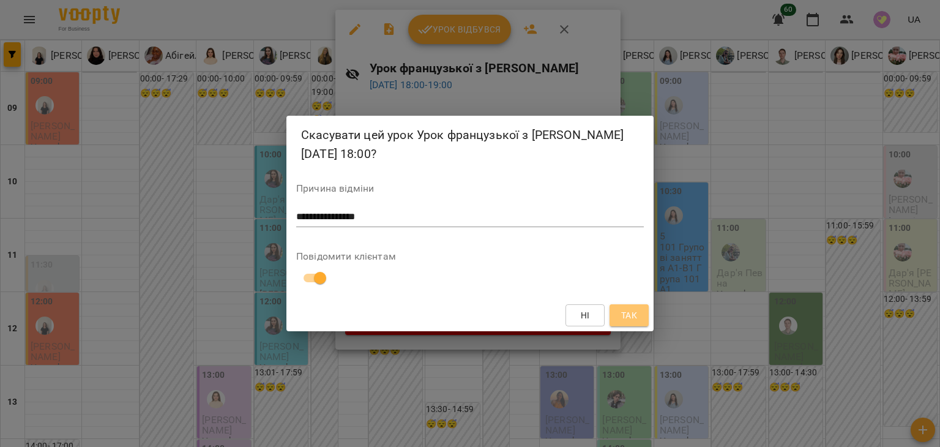
click at [642, 310] on button "Так" at bounding box center [629, 315] width 39 height 22
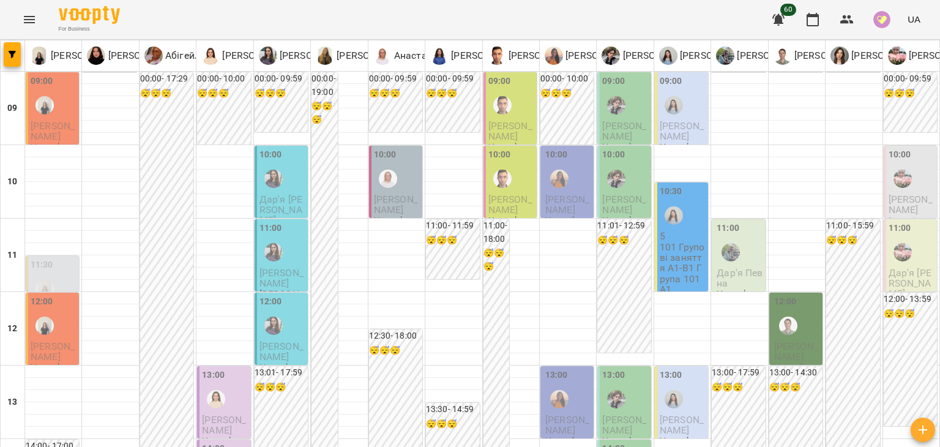
scroll to position [735, 0]
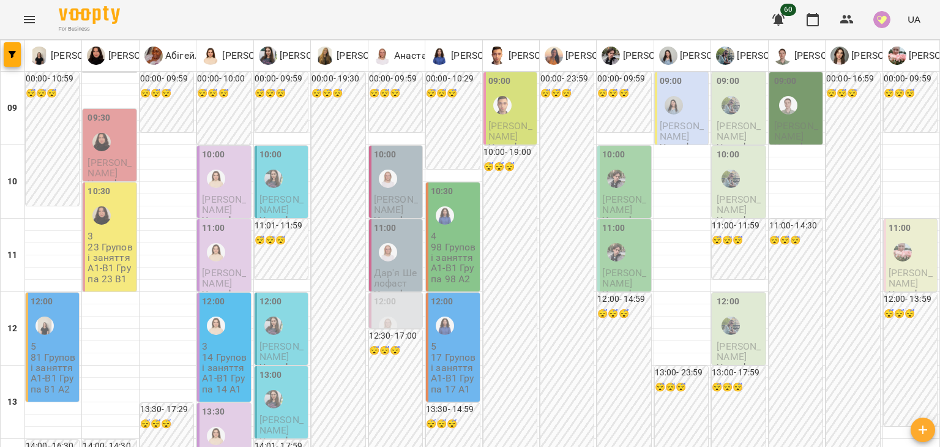
scroll to position [629, 0]
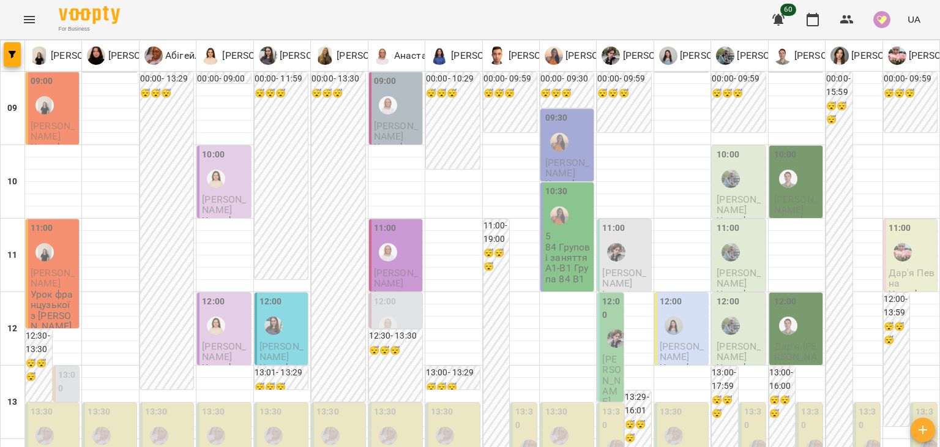
scroll to position [735, 0]
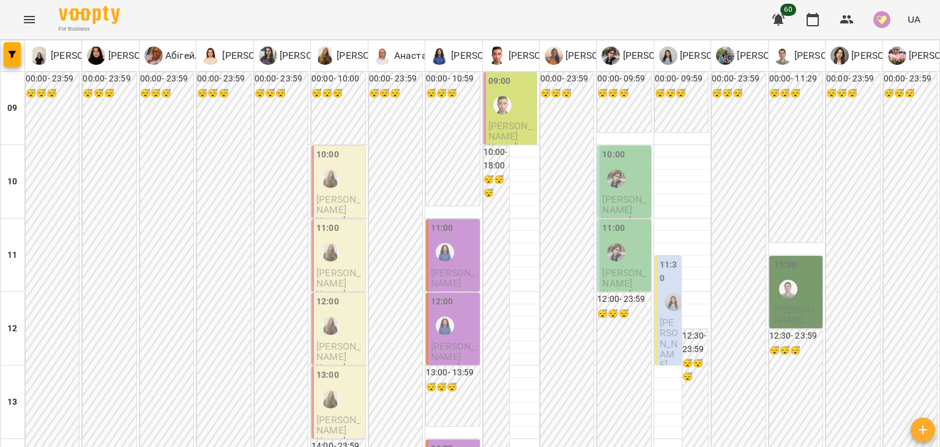
scroll to position [513, 0]
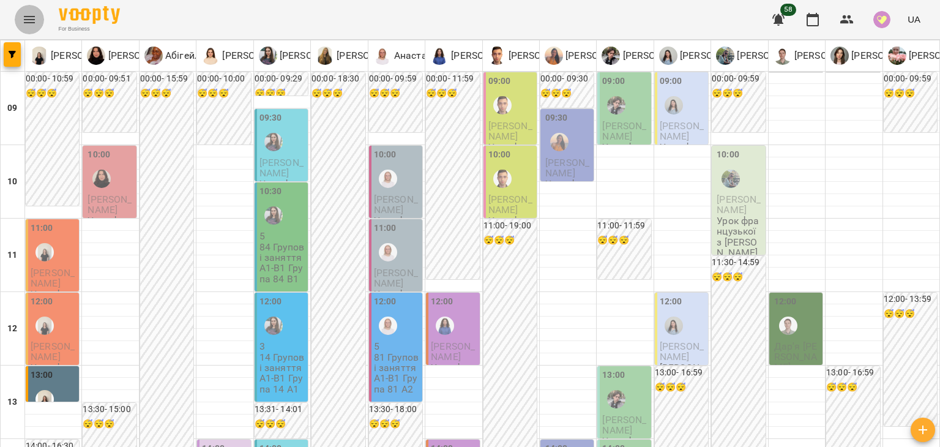
click at [32, 15] on icon "Menu" at bounding box center [29, 19] width 15 height 15
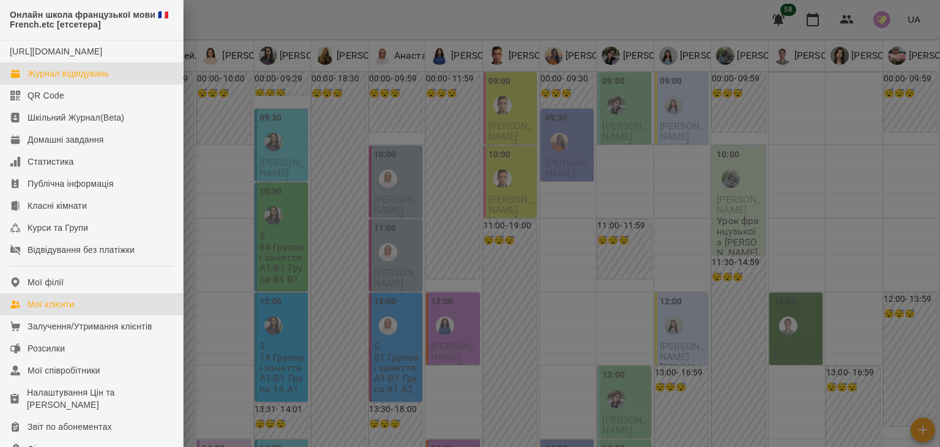
click at [58, 310] on div "Мої клієнти" at bounding box center [51, 304] width 47 height 12
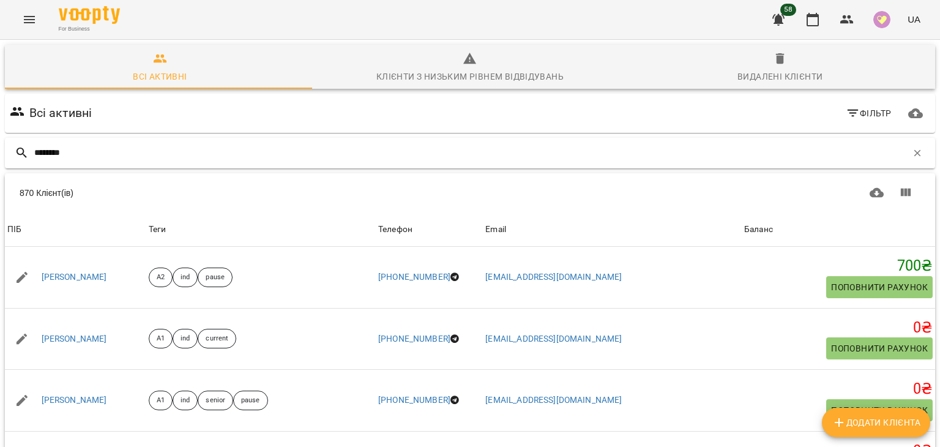
type input "********"
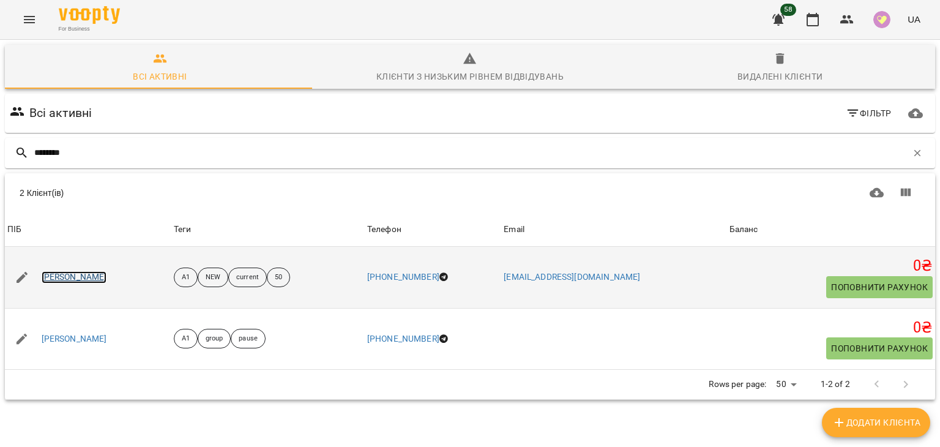
click at [98, 275] on link "Ірина Яковенко" at bounding box center [75, 277] width 66 height 12
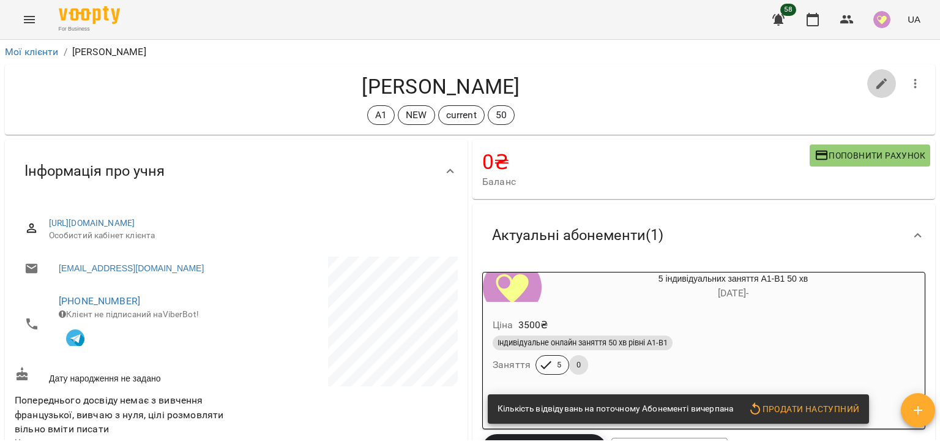
click at [867, 91] on button "button" at bounding box center [881, 83] width 29 height 29
select select "**"
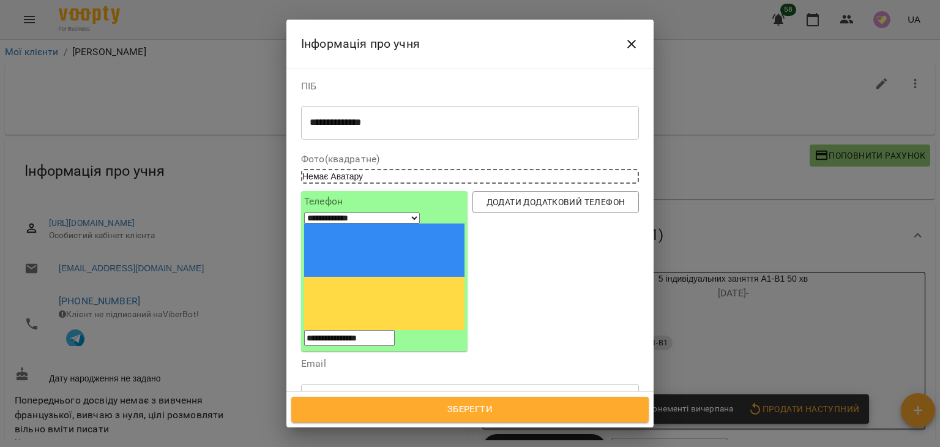
type input "*****"
click at [506, 417] on div "pause" at bounding box center [470, 428] width 338 height 22
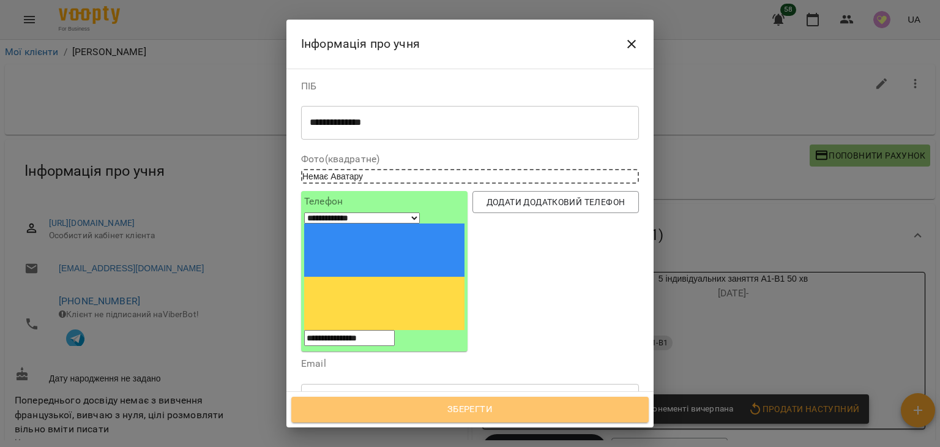
click at [492, 405] on span "Зберегти" at bounding box center [470, 410] width 331 height 16
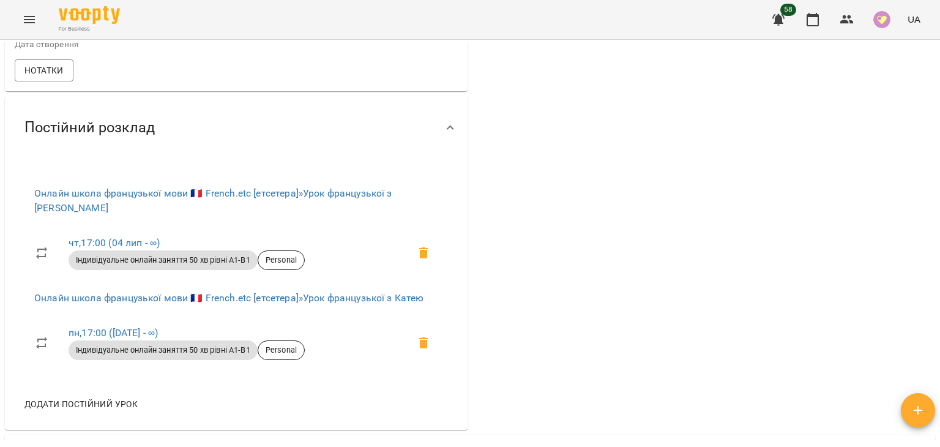
scroll to position [432, 0]
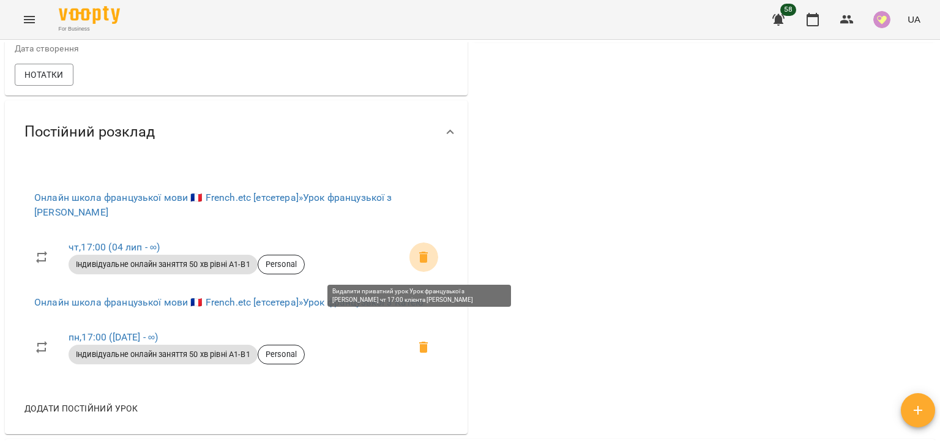
click at [413, 271] on span at bounding box center [423, 256] width 29 height 29
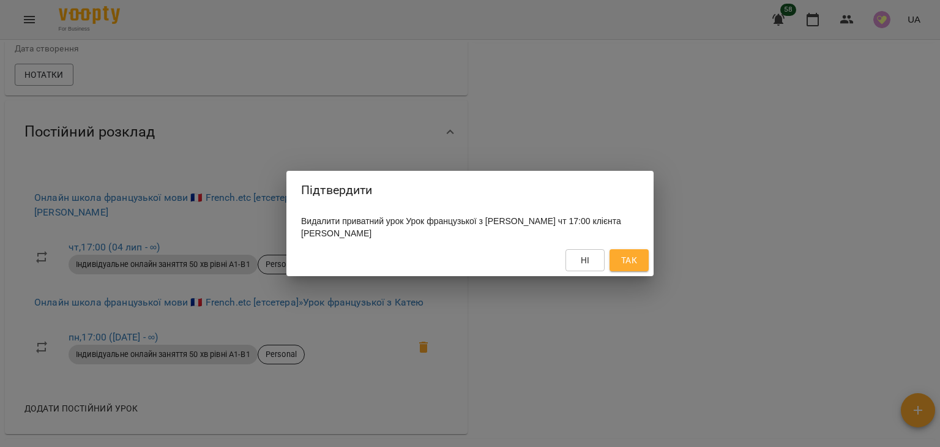
click at [618, 259] on button "Так" at bounding box center [629, 260] width 39 height 22
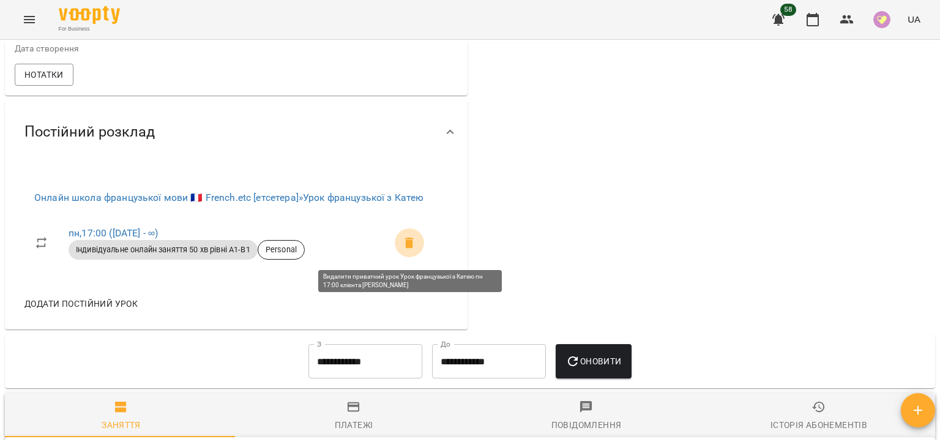
click at [411, 242] on icon at bounding box center [409, 243] width 9 height 11
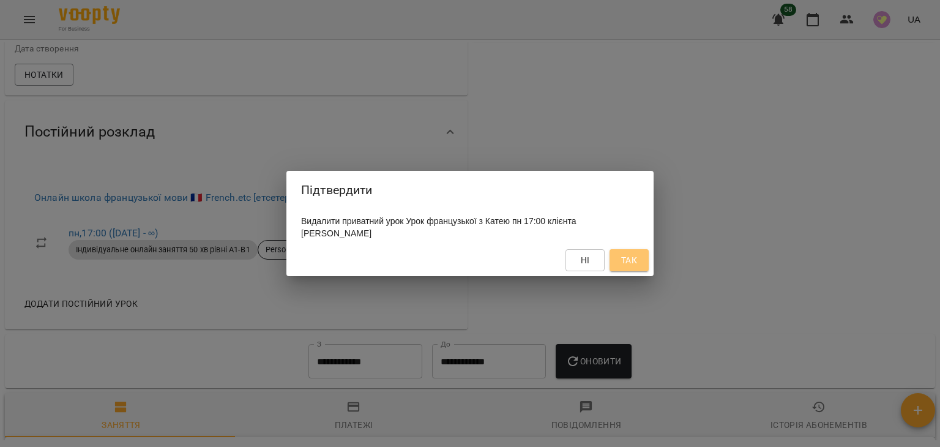
click at [632, 257] on span "Так" at bounding box center [629, 260] width 16 height 15
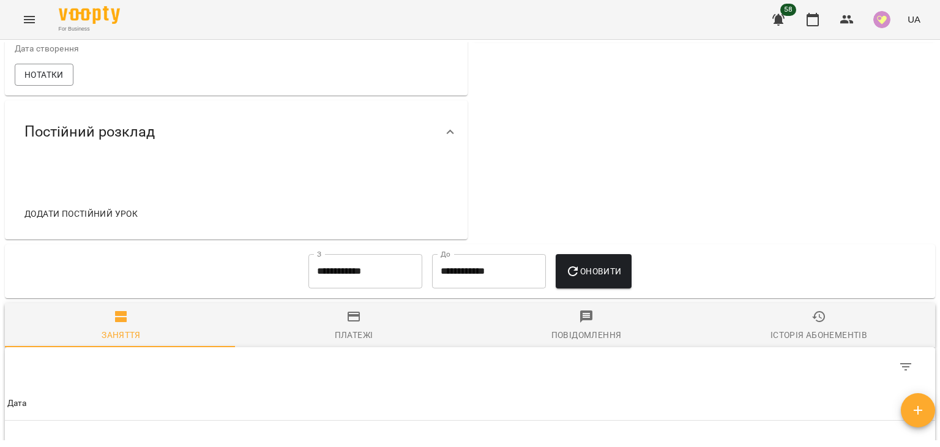
drag, startPoint x: 940, startPoint y: 183, endPoint x: 932, endPoint y: 176, distance: 10.4
click at [932, 176] on div "**********" at bounding box center [470, 263] width 940 height 447
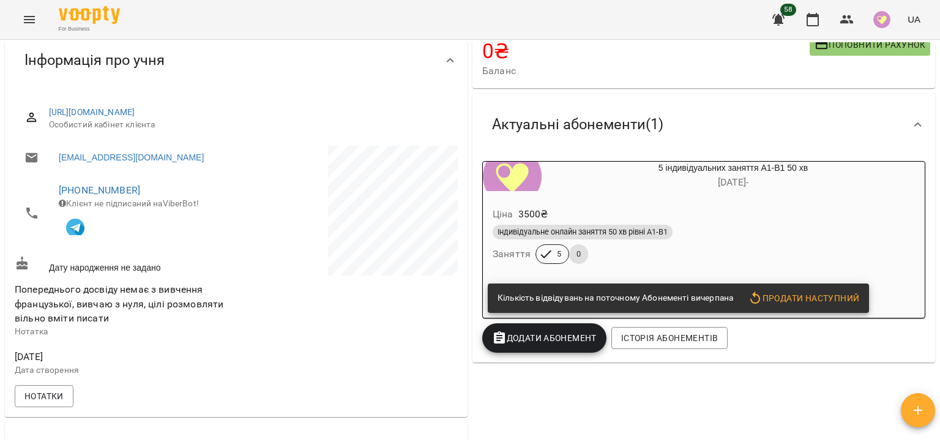
scroll to position [0, 0]
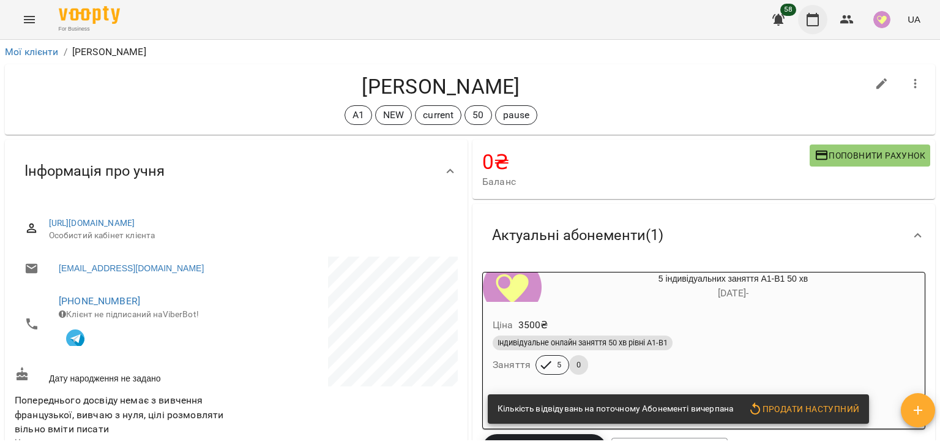
click at [818, 23] on icon "button" at bounding box center [813, 19] width 15 height 15
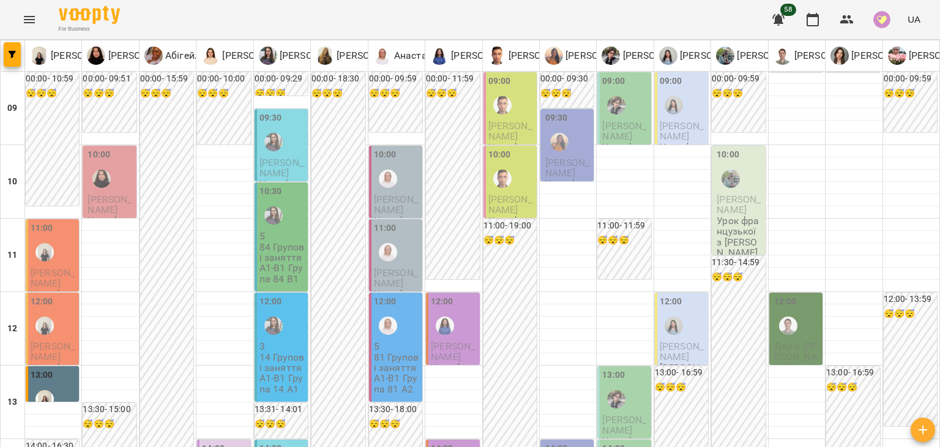
scroll to position [509, 0]
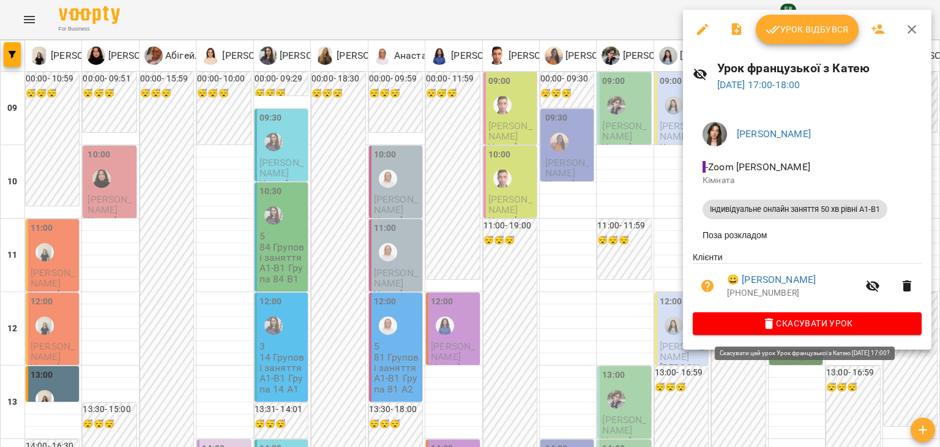
click at [770, 329] on icon "button" at bounding box center [769, 323] width 9 height 11
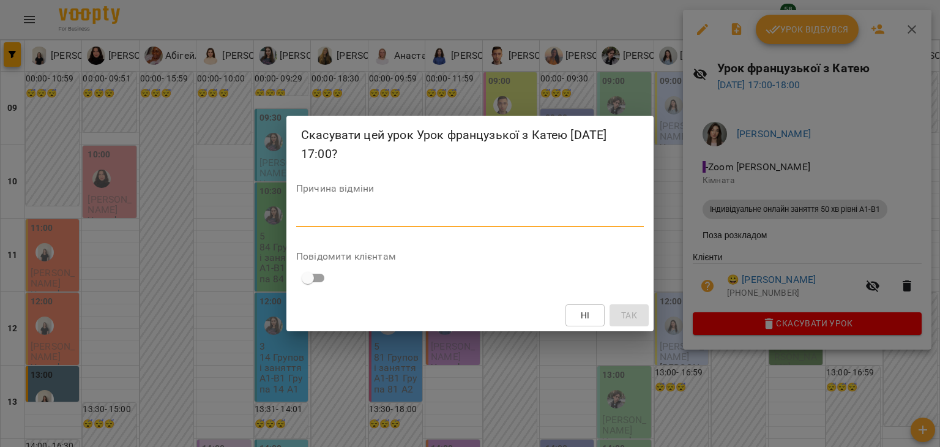
click at [564, 217] on textarea at bounding box center [470, 217] width 348 height 12
type textarea "*"
type textarea "**********"
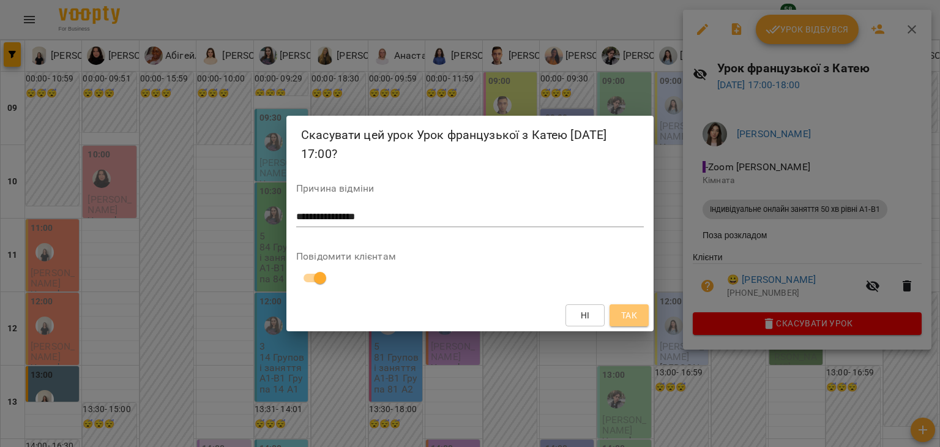
click at [629, 317] on span "Так" at bounding box center [629, 315] width 16 height 15
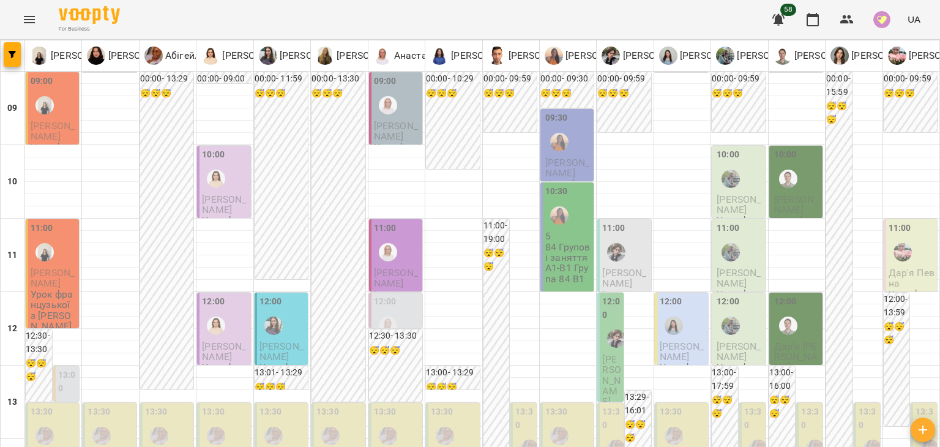
scroll to position [542, 0]
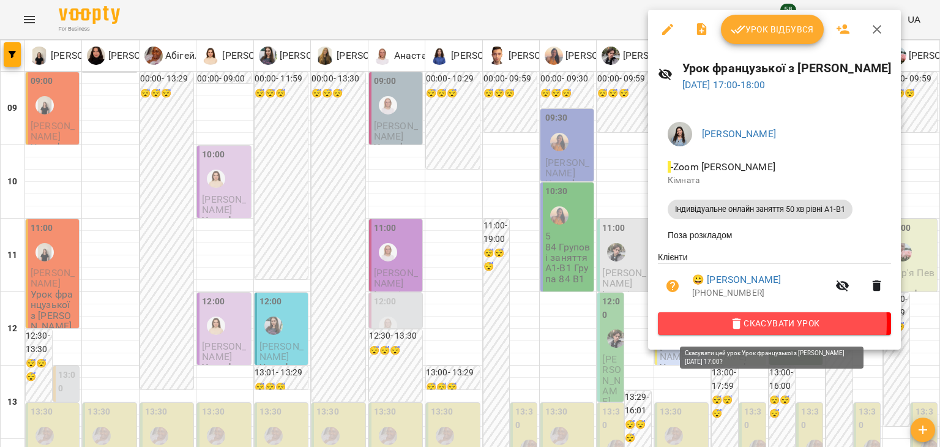
click at [691, 326] on span "Скасувати Урок" at bounding box center [775, 323] width 214 height 15
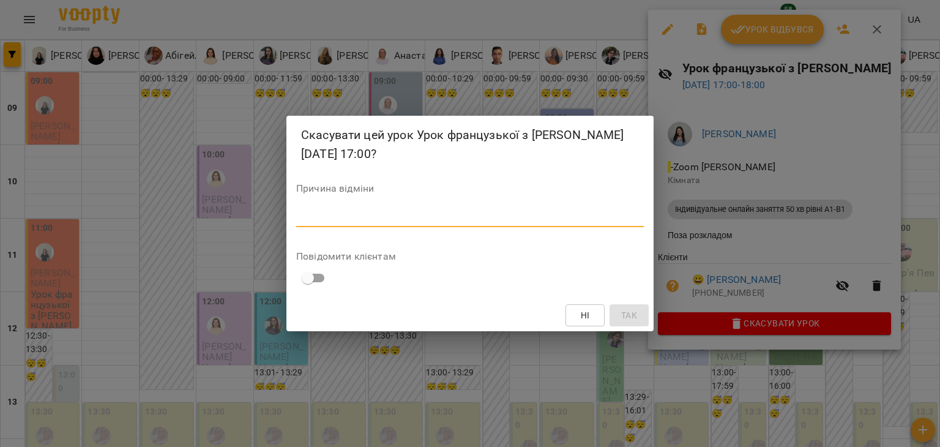
click at [360, 215] on textarea at bounding box center [470, 217] width 348 height 12
type textarea "**********"
click at [629, 312] on span "Так" at bounding box center [629, 315] width 16 height 15
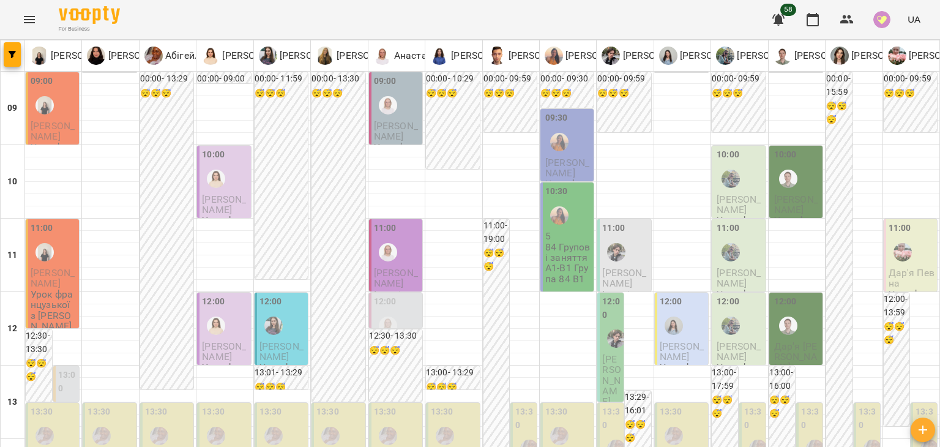
scroll to position [651, 0]
